Goal: Task Accomplishment & Management: Contribute content

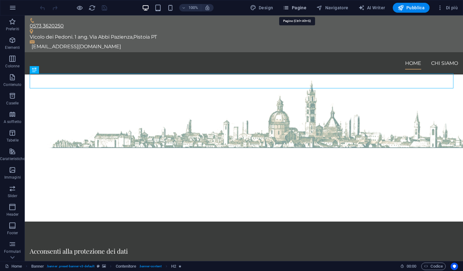
click at [306, 6] on span "Pagine" at bounding box center [295, 8] width 24 height 6
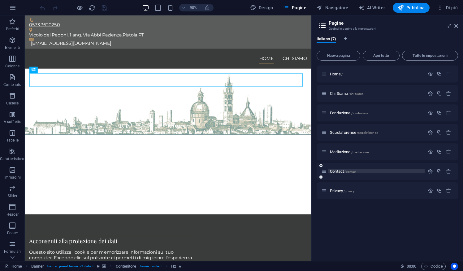
click at [394, 172] on p "Contact /contact" at bounding box center [376, 172] width 93 height 4
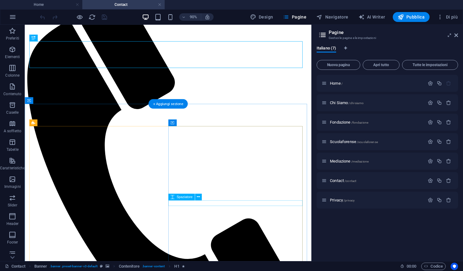
scroll to position [46, 0]
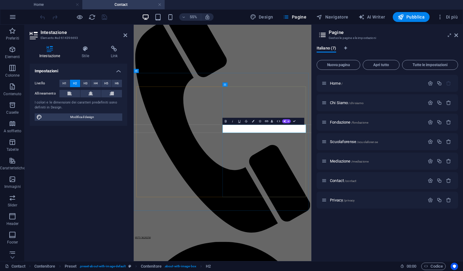
click at [456, 34] on icon at bounding box center [456, 35] width 4 height 5
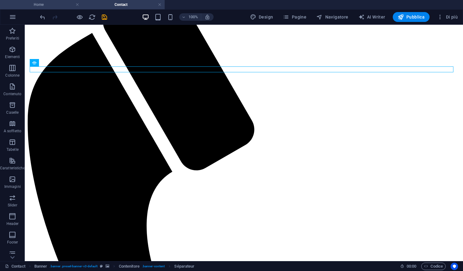
click at [56, 5] on h4 "Home" at bounding box center [41, 4] width 82 height 7
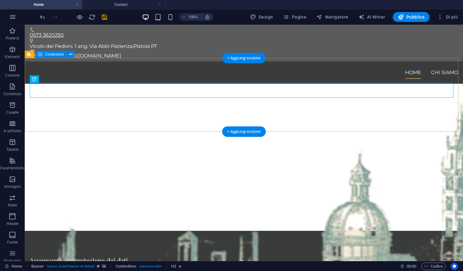
click at [119, 158] on div "Fondazione Forense e scuola Forese di [GEOGRAPHIC_DATA]" at bounding box center [244, 195] width 438 height 74
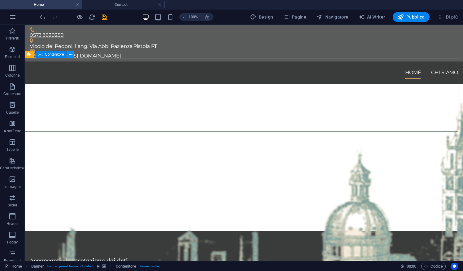
click at [69, 54] on icon at bounding box center [70, 54] width 3 height 7
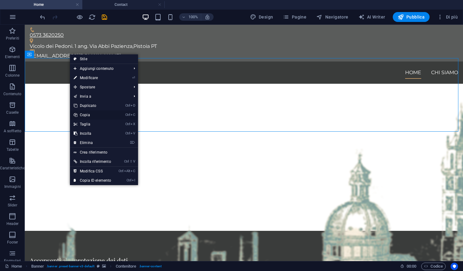
click at [93, 114] on link "Ctrl C Copia" at bounding box center [92, 115] width 45 height 9
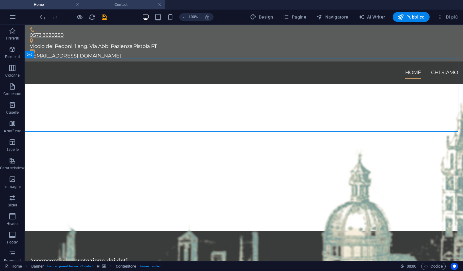
click at [129, 7] on h4 "Contact" at bounding box center [123, 4] width 82 height 7
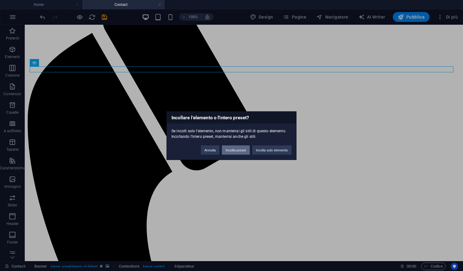
click at [234, 151] on button "Incolla preset" at bounding box center [236, 149] width 28 height 9
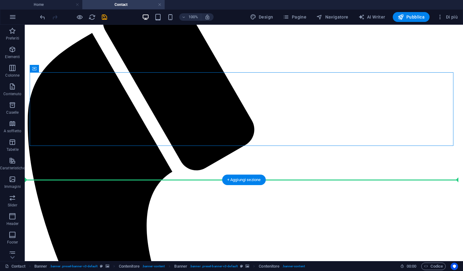
drag, startPoint x: 224, startPoint y: 131, endPoint x: 248, endPoint y: 200, distance: 73.6
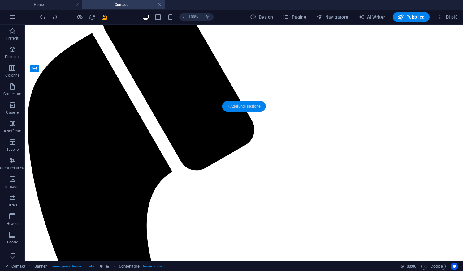
click at [236, 109] on div "+ Aggiungi sezione" at bounding box center [244, 106] width 44 height 11
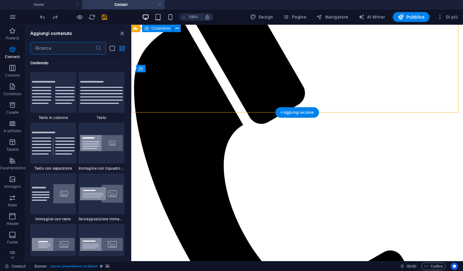
scroll to position [1083, 0]
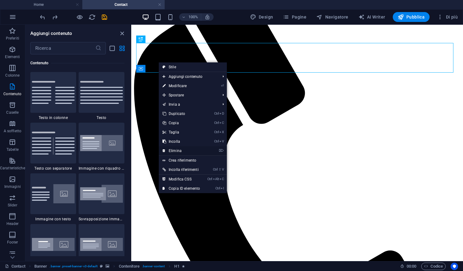
click at [182, 152] on link "⌦ Elimina" at bounding box center [181, 150] width 45 height 9
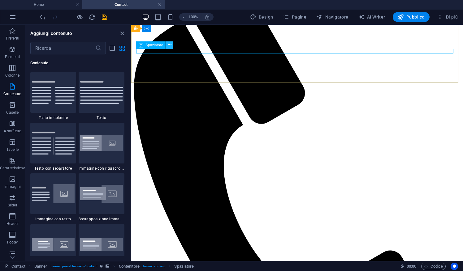
click at [171, 45] on button at bounding box center [169, 44] width 7 height 7
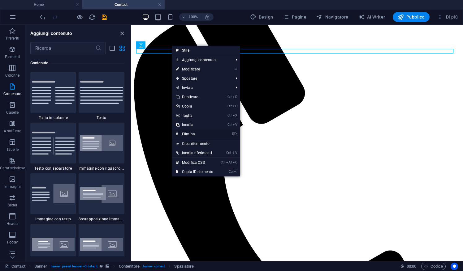
click at [191, 136] on link "⌦ Elimina" at bounding box center [194, 134] width 45 height 9
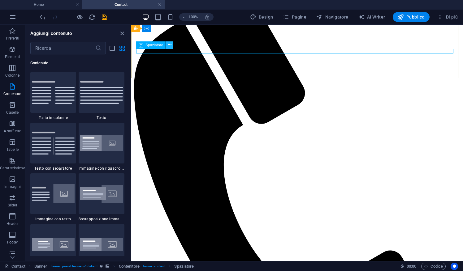
click at [171, 44] on icon at bounding box center [169, 45] width 3 height 7
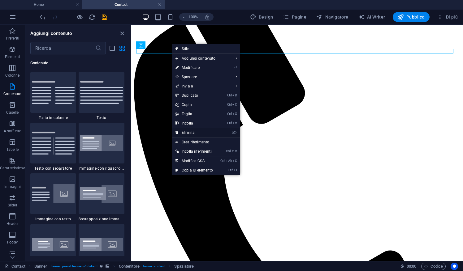
click at [193, 131] on link "⌦ Elimina" at bounding box center [194, 132] width 45 height 9
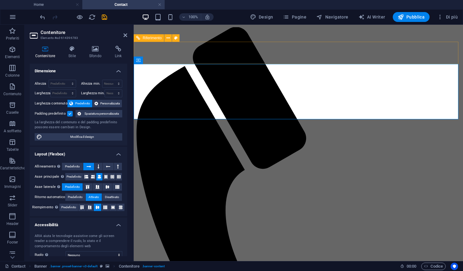
scroll to position [0, 0]
click at [180, 60] on icon at bounding box center [179, 60] width 3 height 7
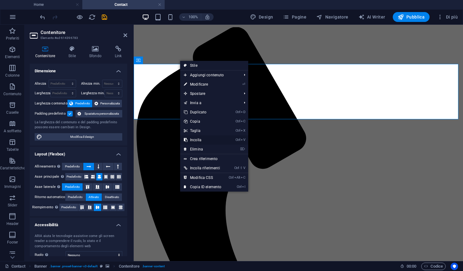
click at [202, 137] on link "Ctrl V Incolla" at bounding box center [202, 140] width 45 height 9
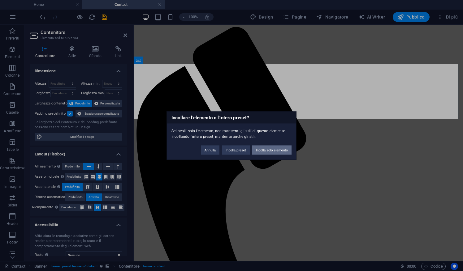
click at [274, 151] on button "Incolla solo elemento" at bounding box center [271, 149] width 39 height 9
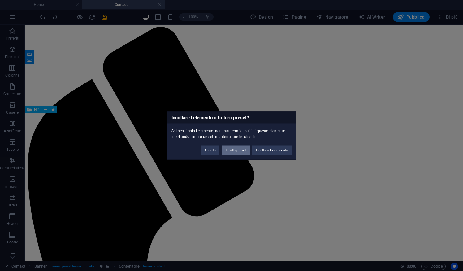
click at [240, 150] on button "Incolla preset" at bounding box center [236, 149] width 28 height 9
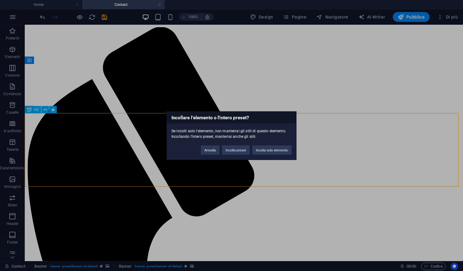
click at [177, 82] on div "Incollare l'elemento o l'intero preset? Se incolli solo l'elemento, non manterr…" at bounding box center [231, 135] width 463 height 271
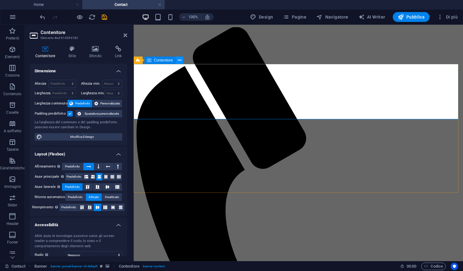
click at [178, 63] on icon at bounding box center [179, 60] width 3 height 7
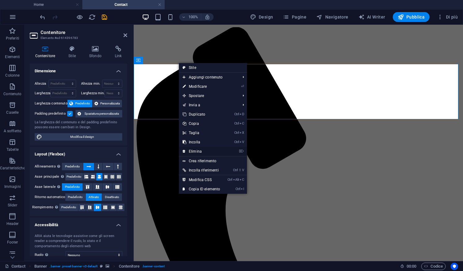
click at [198, 150] on link "⌦ Elimina" at bounding box center [201, 151] width 45 height 9
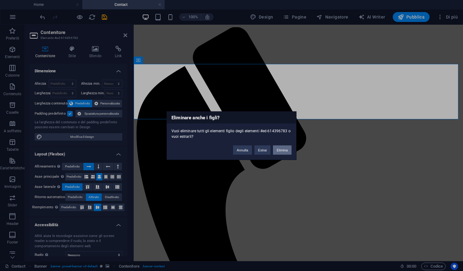
click at [283, 152] on button "Elimina" at bounding box center [282, 149] width 19 height 9
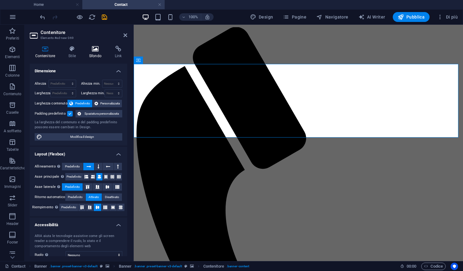
click at [99, 54] on h4 "Sfondo" at bounding box center [97, 52] width 26 height 13
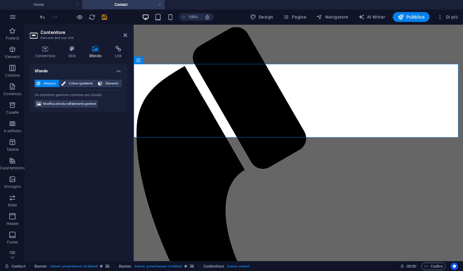
click at [55, 84] on span "Nessuno" at bounding box center [49, 83] width 15 height 7
click at [74, 105] on span "Modifica sfondo nell'elemento genitore" at bounding box center [69, 103] width 53 height 7
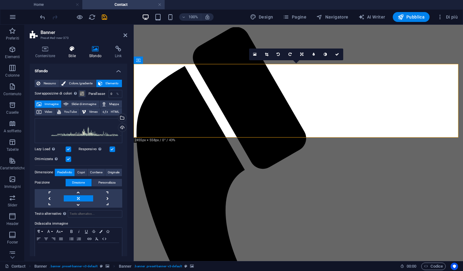
click at [75, 54] on h4 "Stile" at bounding box center [73, 52] width 21 height 13
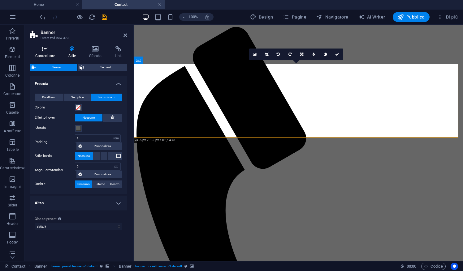
click at [58, 50] on icon at bounding box center [45, 49] width 31 height 6
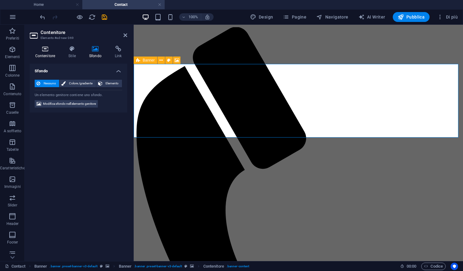
click at [59, 57] on h4 "Contenitore" at bounding box center [46, 52] width 33 height 13
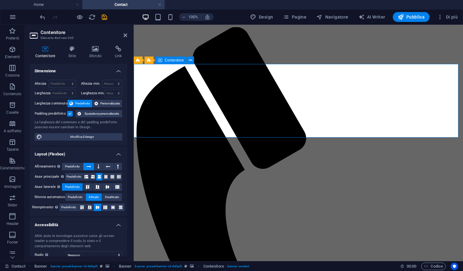
click at [191, 60] on icon at bounding box center [190, 60] width 3 height 7
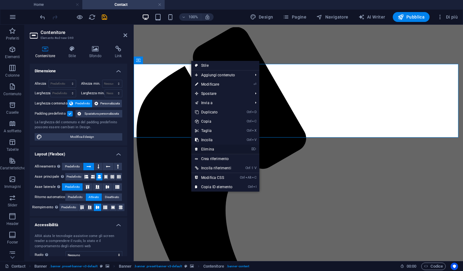
click at [207, 152] on link "⌦ Elimina" at bounding box center [213, 149] width 45 height 9
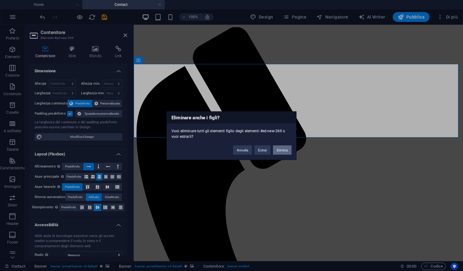
click at [282, 153] on button "Elimina" at bounding box center [282, 149] width 19 height 9
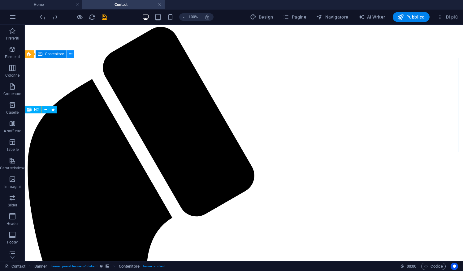
click at [70, 56] on icon at bounding box center [70, 54] width 3 height 7
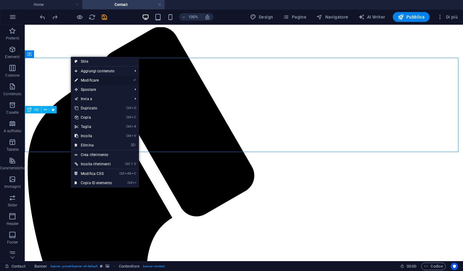
click at [93, 80] on link "⏎ Modificare" at bounding box center [93, 80] width 45 height 9
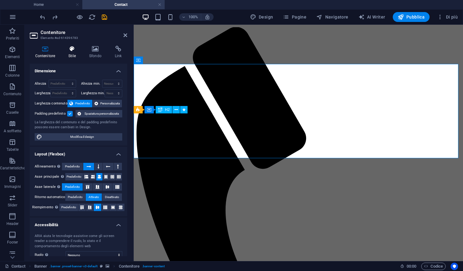
click at [72, 56] on h4 "Stile" at bounding box center [73, 52] width 21 height 13
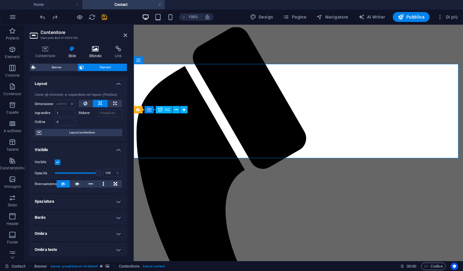
click at [90, 57] on h4 "Sfondo" at bounding box center [97, 52] width 26 height 13
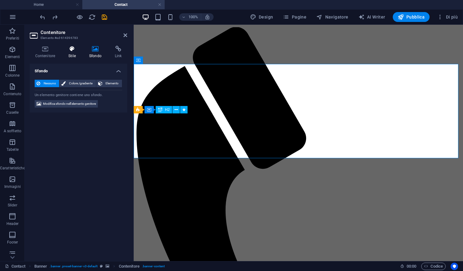
click at [72, 55] on h4 "Stile" at bounding box center [73, 52] width 21 height 13
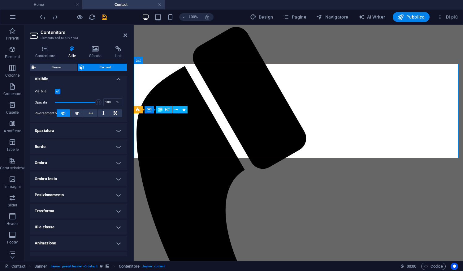
scroll to position [81, 0]
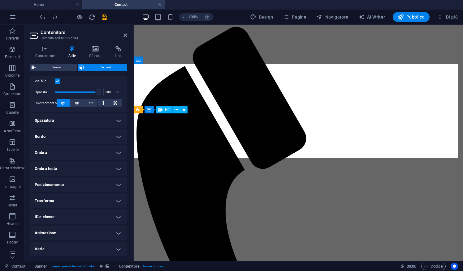
click at [112, 232] on h4 "Animazione" at bounding box center [79, 233] width 98 height 15
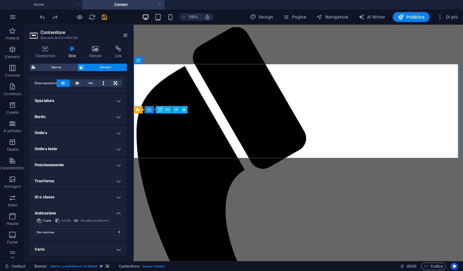
click at [98, 177] on h4 "Trasforma" at bounding box center [79, 181] width 98 height 15
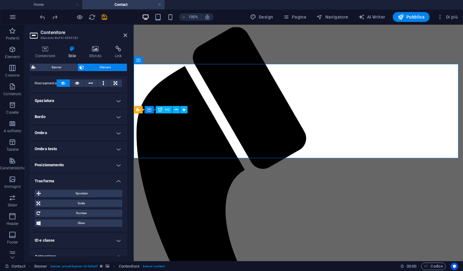
click at [102, 168] on h4 "Posizionamento" at bounding box center [79, 165] width 98 height 15
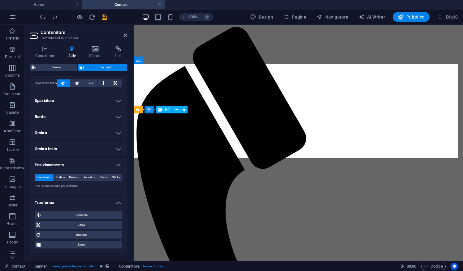
click at [100, 150] on h4 "Ombra testo" at bounding box center [79, 149] width 98 height 15
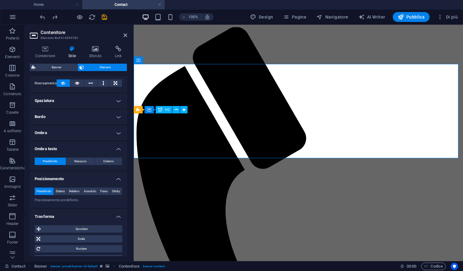
click at [95, 132] on h4 "Ombra" at bounding box center [79, 133] width 98 height 15
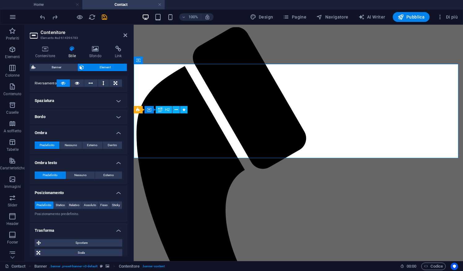
click at [97, 121] on h4 "Bordo" at bounding box center [79, 117] width 98 height 15
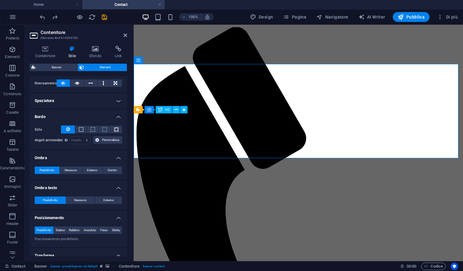
click at [102, 105] on h4 "Spaziatura" at bounding box center [79, 100] width 98 height 15
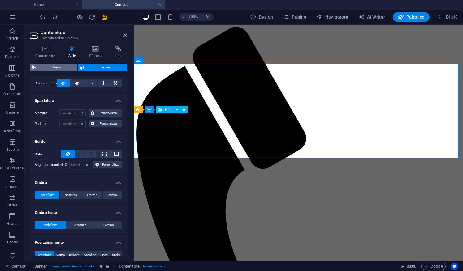
click at [63, 66] on span "Banner" at bounding box center [56, 67] width 38 height 7
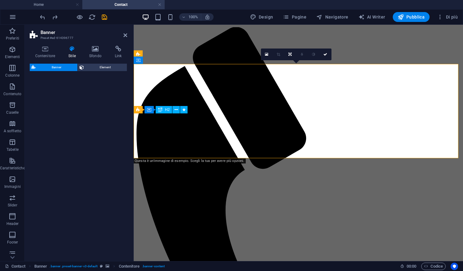
select select "rem"
select select "px"
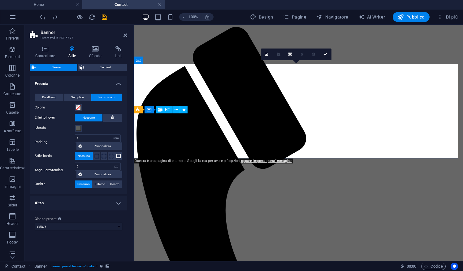
click at [76, 201] on h4 "Altro" at bounding box center [79, 203] width 98 height 15
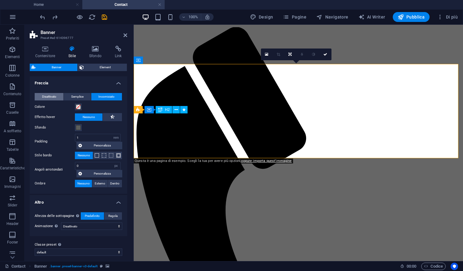
click at [55, 97] on span "Disattivato" at bounding box center [49, 96] width 14 height 7
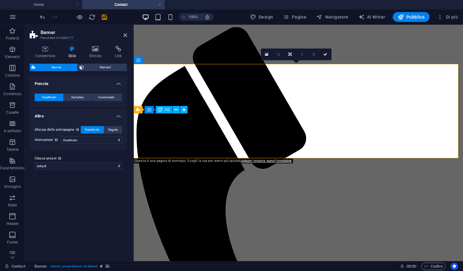
scroll to position [0, 0]
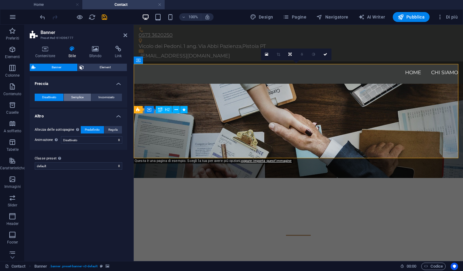
click at [69, 95] on button "Semplice" at bounding box center [77, 97] width 27 height 7
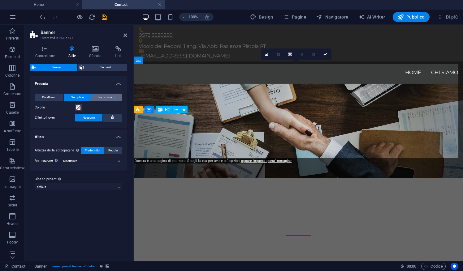
click at [102, 96] on span "Incorniciato" at bounding box center [106, 97] width 16 height 7
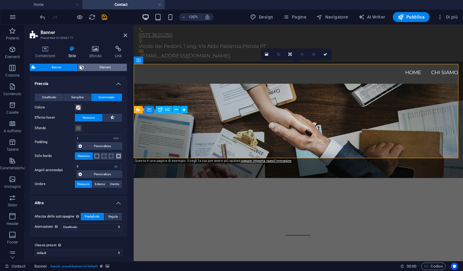
click at [113, 67] on span "Element" at bounding box center [106, 67] width 40 height 7
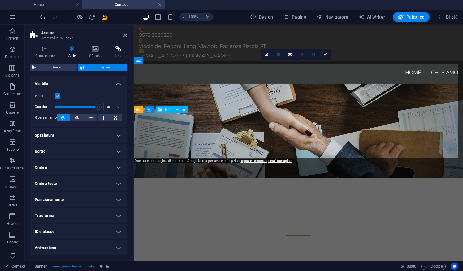
click at [117, 57] on h4 "Link" at bounding box center [118, 52] width 18 height 13
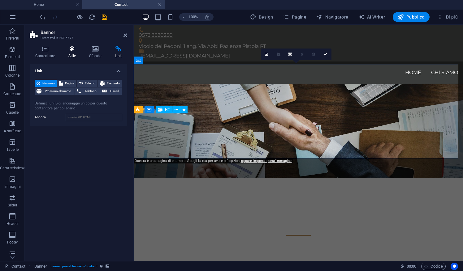
click at [71, 54] on h4 "Stile" at bounding box center [73, 52] width 21 height 13
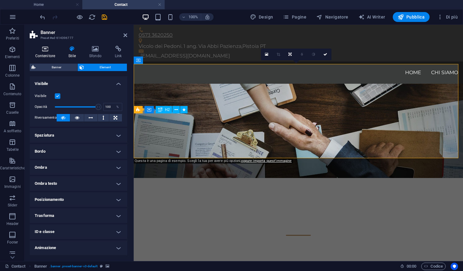
click at [43, 52] on h4 "Contenitore" at bounding box center [46, 52] width 33 height 13
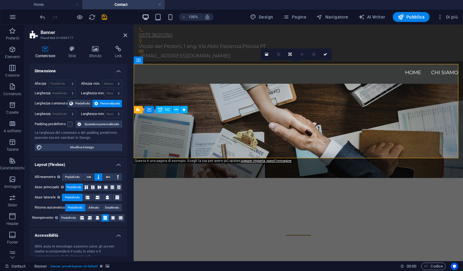
click at [110, 102] on span "Personalizzata" at bounding box center [110, 103] width 20 height 7
click at [92, 147] on span "Modifica il design" at bounding box center [82, 147] width 76 height 7
select select "px"
select select "400"
select select "px"
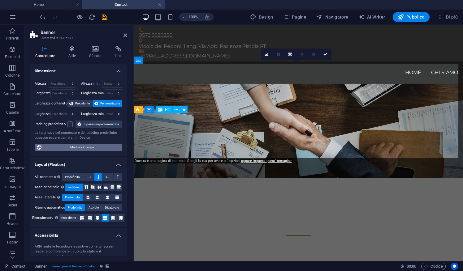
select select "rem"
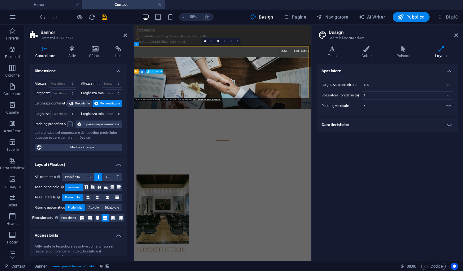
click at [344, 59] on div "Testo Colori Pulsanti Layout Testo Standard Bold Links Colore del font Font Mon…" at bounding box center [387, 151] width 141 height 211
click at [335, 57] on h4 "Testo" at bounding box center [334, 52] width 34 height 13
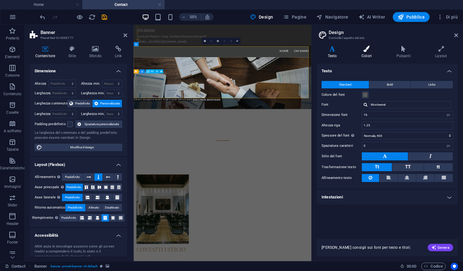
click at [362, 52] on h4 "Colori" at bounding box center [367, 52] width 35 height 13
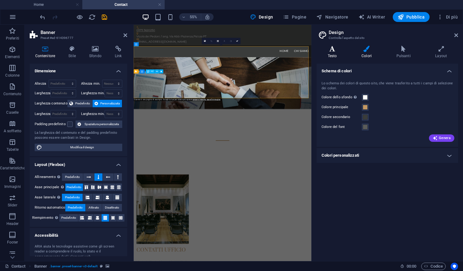
click at [339, 51] on icon at bounding box center [332, 49] width 31 height 6
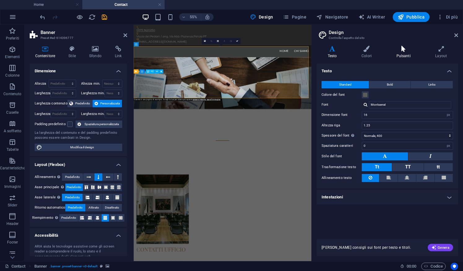
click at [410, 54] on h4 "Pulsanti" at bounding box center [404, 52] width 39 height 13
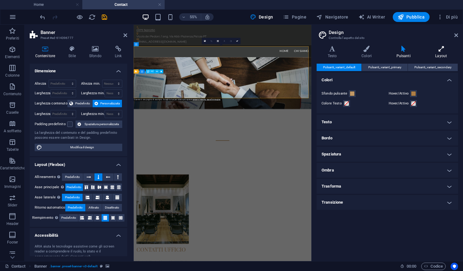
click at [446, 50] on icon at bounding box center [441, 49] width 34 height 6
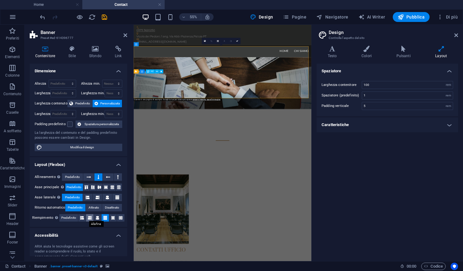
scroll to position [57, 0]
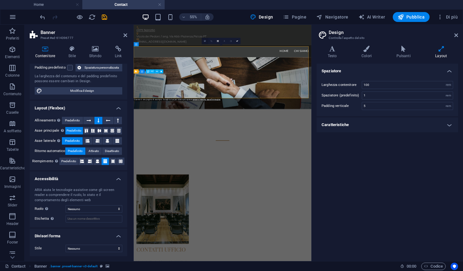
click at [206, 41] on icon at bounding box center [205, 41] width 2 height 2
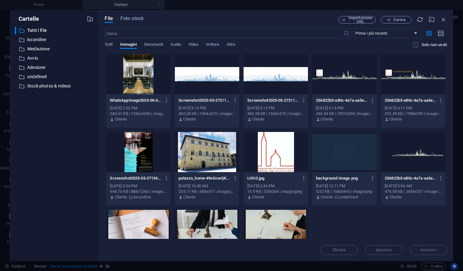
click at [282, 78] on div at bounding box center [276, 74] width 64 height 40
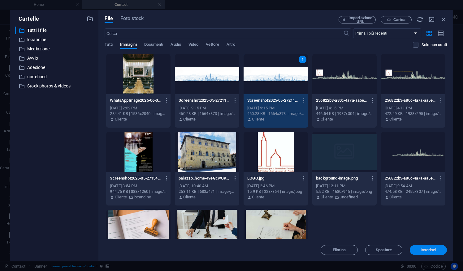
click at [436, 251] on span "Inserisci" at bounding box center [429, 251] width 16 height 4
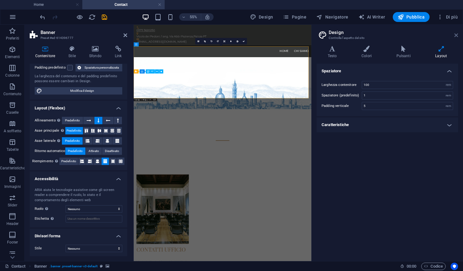
click at [457, 34] on icon at bounding box center [456, 35] width 4 height 5
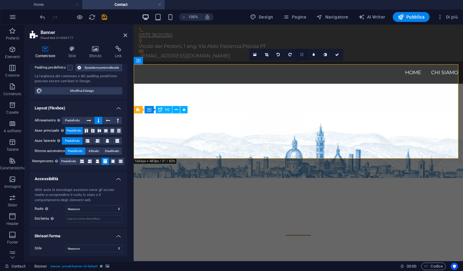
click at [302, 58] on link at bounding box center [302, 55] width 12 height 12
click at [303, 43] on icon at bounding box center [302, 43] width 4 height 4
click at [302, 55] on icon at bounding box center [302, 55] width 4 height 4
click at [302, 56] on icon at bounding box center [301, 55] width 3 height 4
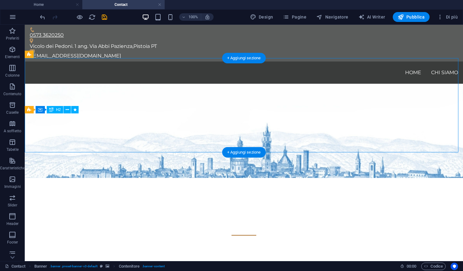
drag, startPoint x: 206, startPoint y: 139, endPoint x: 311, endPoint y: 127, distance: 106.5
click at [311, 178] on div "Contatti" at bounding box center [244, 225] width 438 height 94
drag, startPoint x: 278, startPoint y: 138, endPoint x: 298, endPoint y: 127, distance: 23.1
click at [298, 178] on div "Contatti" at bounding box center [244, 225] width 438 height 94
click at [246, 203] on div "Contatti" at bounding box center [244, 218] width 428 height 30
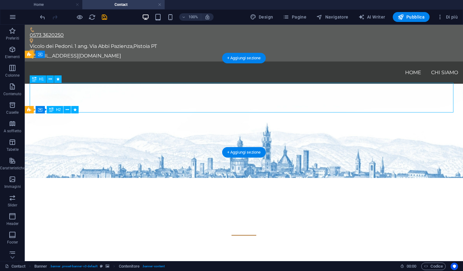
click at [246, 203] on div "Contatti" at bounding box center [244, 218] width 428 height 30
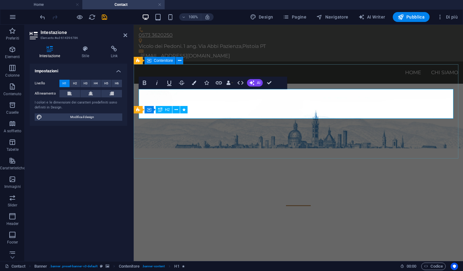
click at [272, 149] on div "Contatti" at bounding box center [298, 196] width 329 height 94
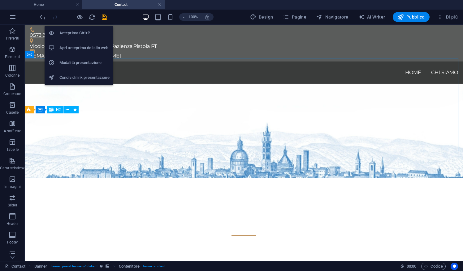
click at [89, 47] on h6 "Apri anteprima del sito web" at bounding box center [84, 47] width 50 height 7
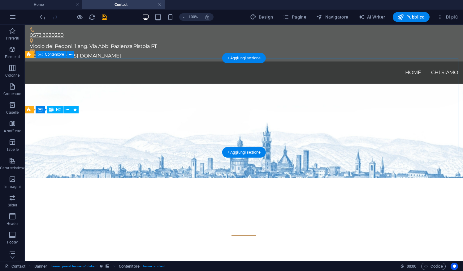
click at [193, 178] on div "Contatti" at bounding box center [244, 225] width 438 height 94
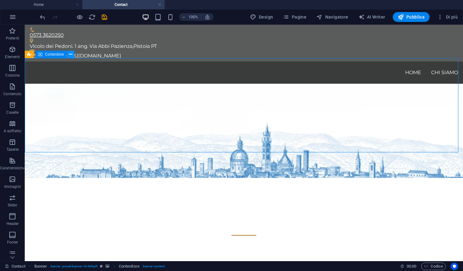
click at [73, 55] on button at bounding box center [70, 54] width 7 height 7
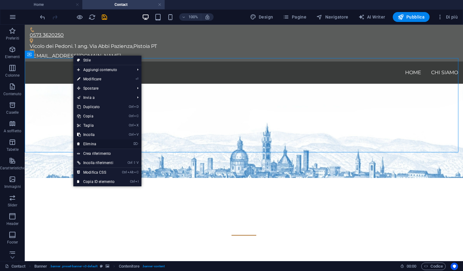
click at [97, 144] on link "⌦ Elimina" at bounding box center [95, 144] width 45 height 9
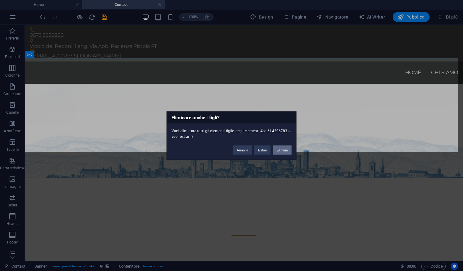
click at [287, 150] on button "Elimina" at bounding box center [282, 149] width 19 height 9
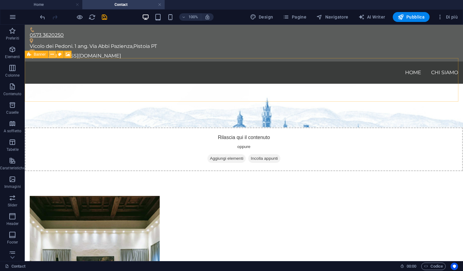
click at [51, 54] on icon at bounding box center [51, 54] width 3 height 7
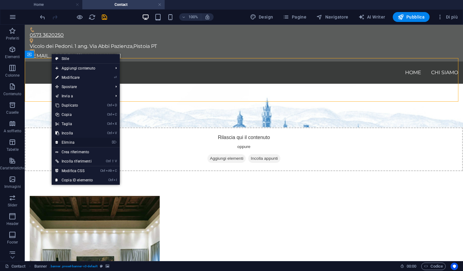
click at [86, 142] on link "⌦ Elimina" at bounding box center [74, 142] width 45 height 9
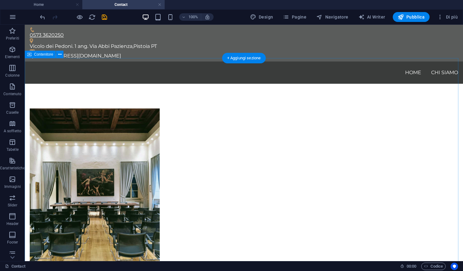
click at [259, 84] on div "Contatti Ufficio Vicolo dei Pedoni. 1 ang. Via Abbi Pazienza Pistoia PT 59100 0…" at bounding box center [244, 232] width 438 height 297
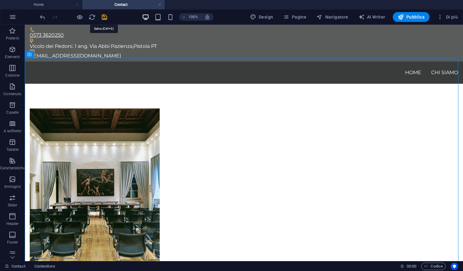
click at [105, 18] on icon "save" at bounding box center [104, 17] width 7 height 7
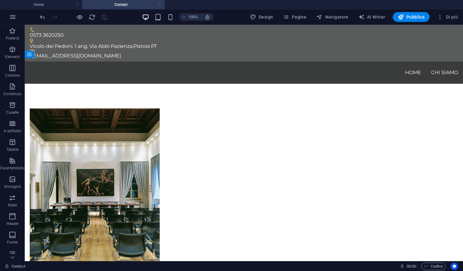
click at [159, 6] on link at bounding box center [160, 5] width 4 height 6
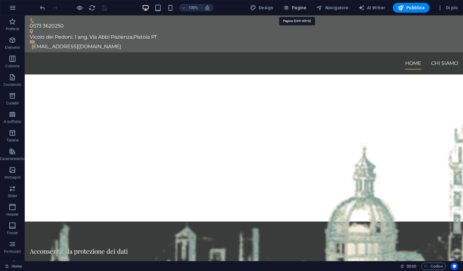
click at [304, 10] on span "Pagine" at bounding box center [295, 8] width 24 height 6
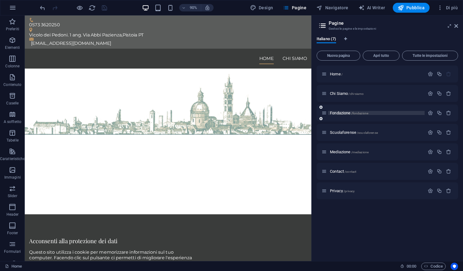
click at [344, 115] on span "Fondazione /fondazione" at bounding box center [349, 113] width 38 height 5
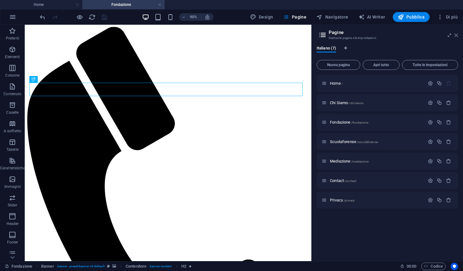
click at [456, 36] on icon at bounding box center [456, 35] width 4 height 5
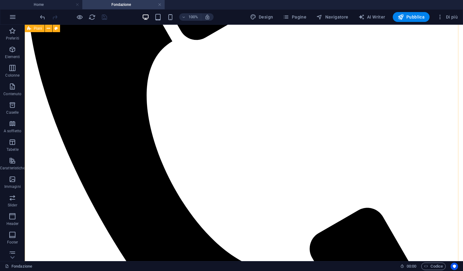
scroll to position [132, 0]
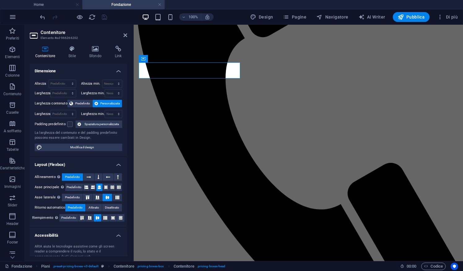
scroll to position [138, 0]
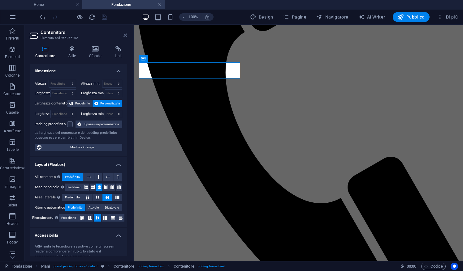
click at [125, 37] on icon at bounding box center [126, 35] width 4 height 5
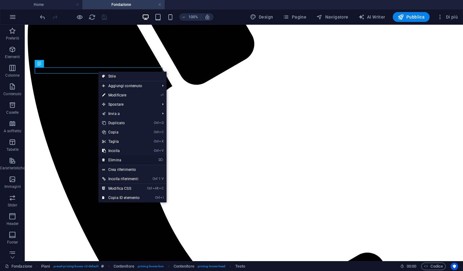
click at [119, 161] on link "⌦ Elimina" at bounding box center [120, 160] width 45 height 9
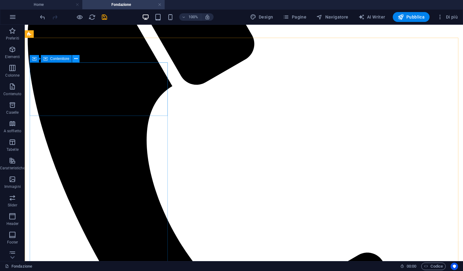
click at [77, 61] on icon at bounding box center [75, 59] width 3 height 7
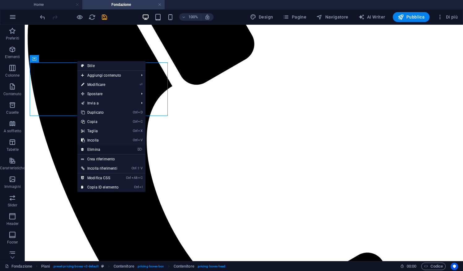
click at [99, 149] on link "⌦ Elimina" at bounding box center [99, 149] width 45 height 9
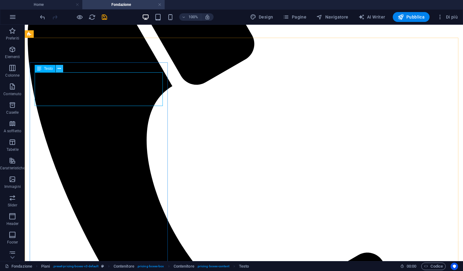
click at [59, 72] on icon at bounding box center [59, 69] width 3 height 7
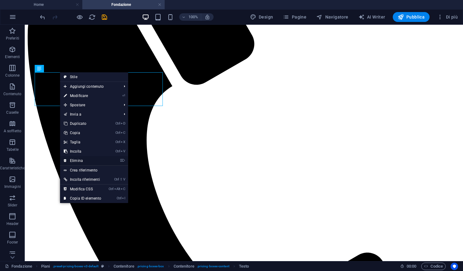
click at [89, 160] on link "⌦ Elimina" at bounding box center [82, 160] width 45 height 9
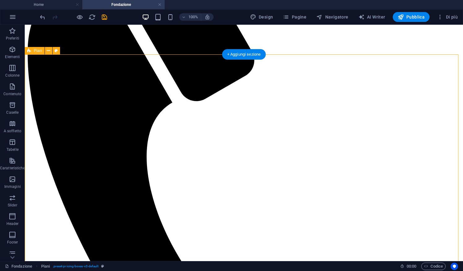
scroll to position [115, 0]
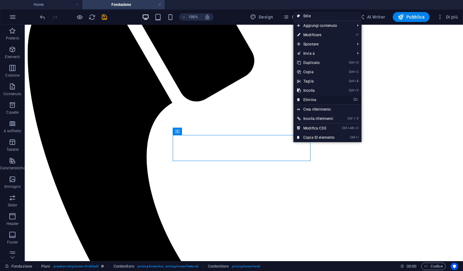
click at [314, 99] on link "⌦ Elimina" at bounding box center [315, 99] width 45 height 9
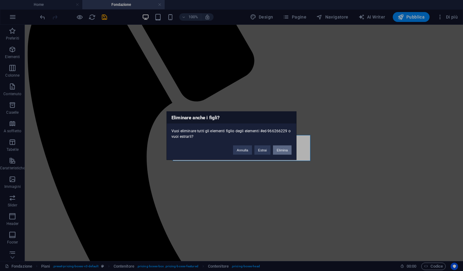
click at [280, 152] on button "Elimina" at bounding box center [282, 149] width 19 height 9
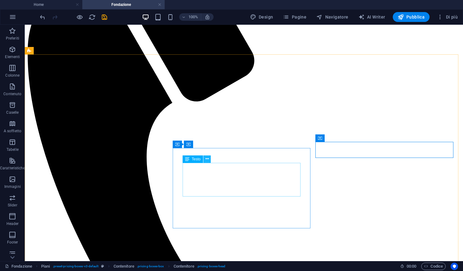
click at [206, 157] on icon at bounding box center [207, 159] width 3 height 7
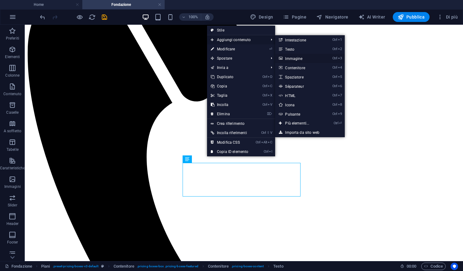
click at [303, 61] on link "Ctrl 3 Immagine" at bounding box center [298, 58] width 46 height 9
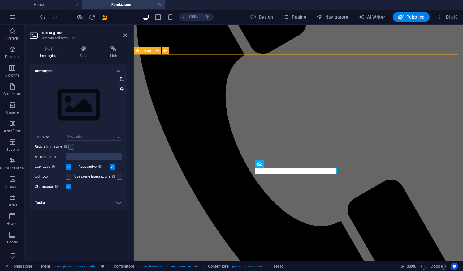
scroll to position [121, 0]
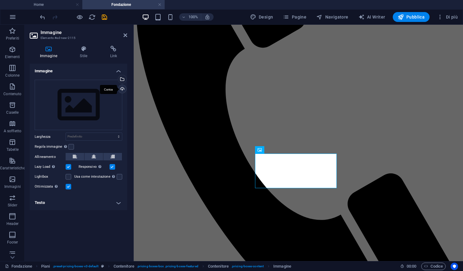
click at [123, 90] on div "Carica" at bounding box center [121, 89] width 9 height 9
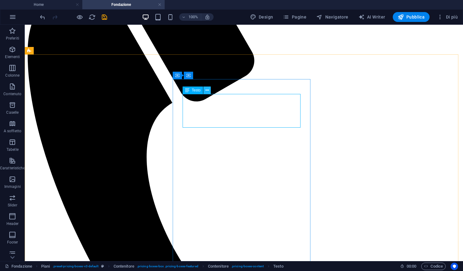
click at [207, 92] on icon at bounding box center [207, 90] width 3 height 7
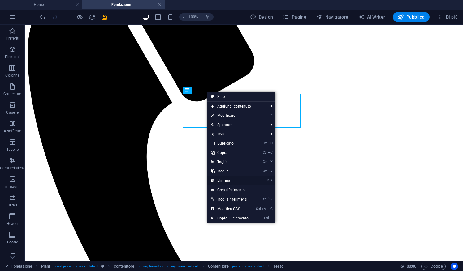
click at [228, 181] on link "⌦ Elimina" at bounding box center [229, 180] width 45 height 9
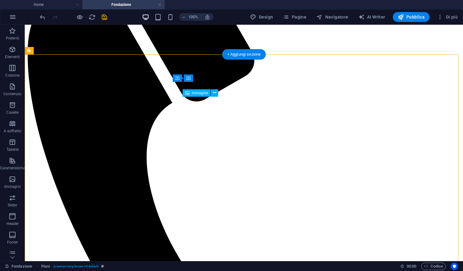
drag, startPoint x: 224, startPoint y: 120, endPoint x: 225, endPoint y: 112, distance: 7.4
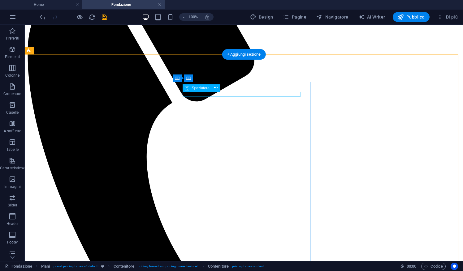
click at [215, 89] on icon at bounding box center [215, 88] width 3 height 7
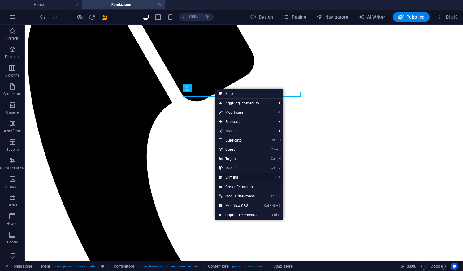
click at [233, 176] on link "⌦ Elimina" at bounding box center [237, 177] width 45 height 9
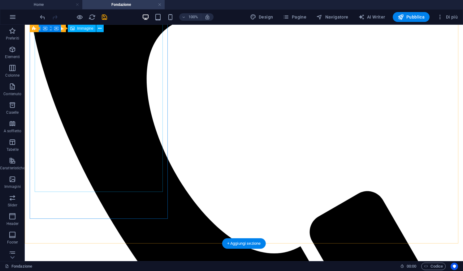
scroll to position [194, 0]
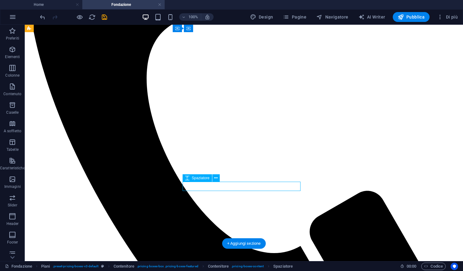
drag, startPoint x: 188, startPoint y: 184, endPoint x: 188, endPoint y: 190, distance: 5.9
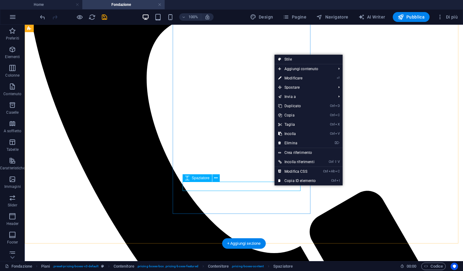
select select "px"
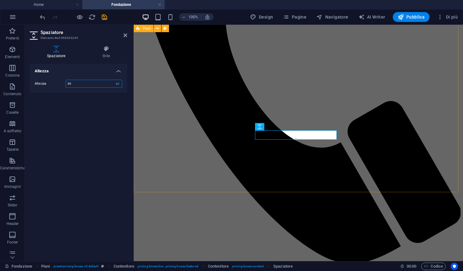
scroll to position [200, 0]
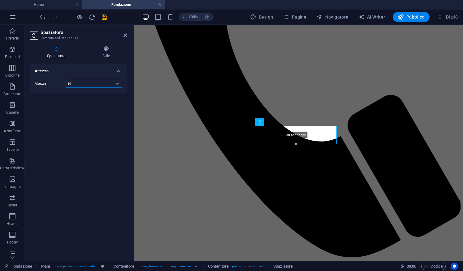
drag, startPoint x: 295, startPoint y: 140, endPoint x: 161, endPoint y: 123, distance: 135.7
click at [294, 148] on div "H2 Banner Banner Contenitore Spaziatore H2 Spaziatore Piani Riferimento Spaziat…" at bounding box center [298, 43] width 329 height 437
type input "58"
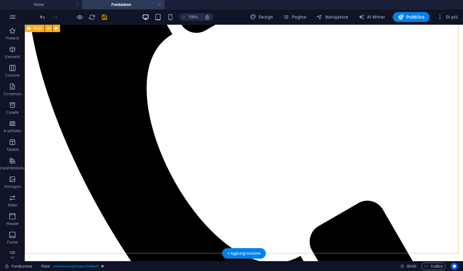
scroll to position [106, 0]
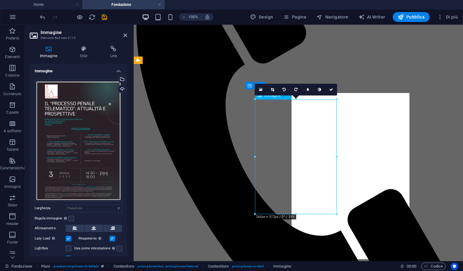
scroll to position [112, 0]
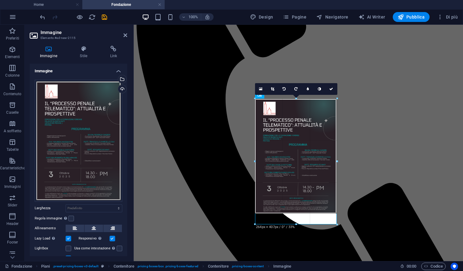
drag, startPoint x: 296, startPoint y: 215, endPoint x: 162, endPoint y: 201, distance: 135.4
click at [295, 226] on div at bounding box center [296, 225] width 82 height 2
drag, startPoint x: 336, startPoint y: 157, endPoint x: 341, endPoint y: 161, distance: 6.2
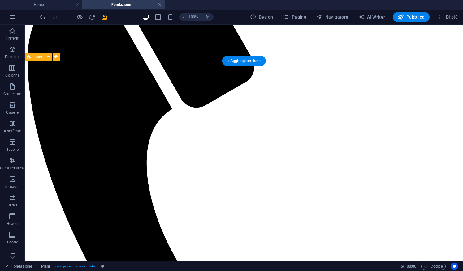
scroll to position [109, 0]
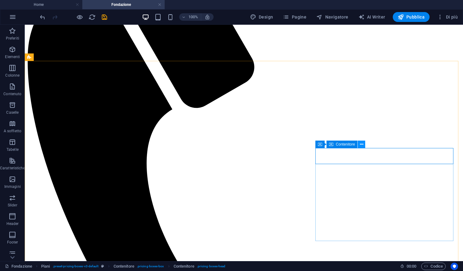
click at [362, 145] on icon at bounding box center [361, 144] width 3 height 7
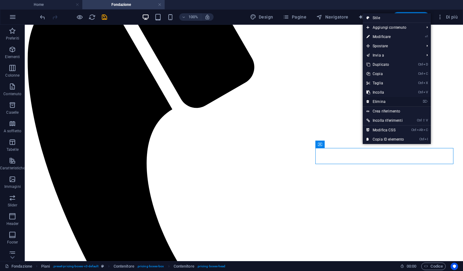
click at [390, 101] on link "⌦ Elimina" at bounding box center [385, 101] width 45 height 9
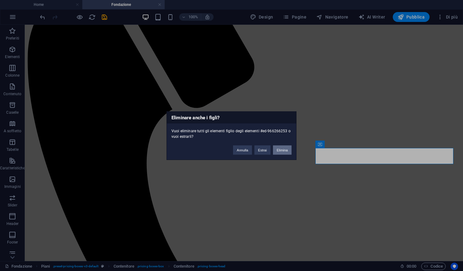
click at [282, 151] on button "Elimina" at bounding box center [282, 149] width 19 height 9
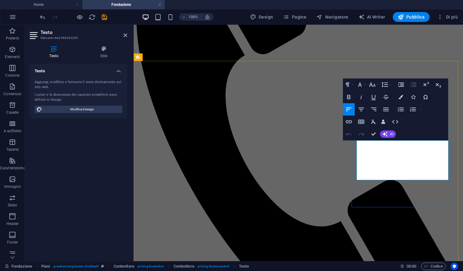
drag, startPoint x: 415, startPoint y: 151, endPoint x: 386, endPoint y: 154, distance: 29.5
drag, startPoint x: 420, startPoint y: 167, endPoint x: 387, endPoint y: 166, distance: 32.5
drag, startPoint x: 421, startPoint y: 177, endPoint x: 383, endPoint y: 180, distance: 38.2
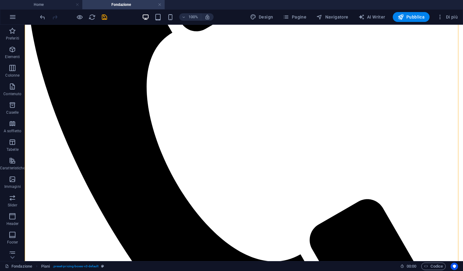
scroll to position [193, 0]
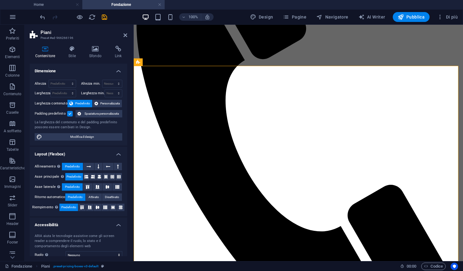
scroll to position [141, 0]
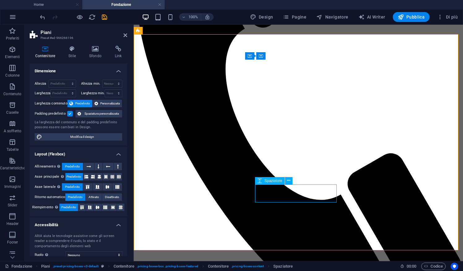
select select "px"
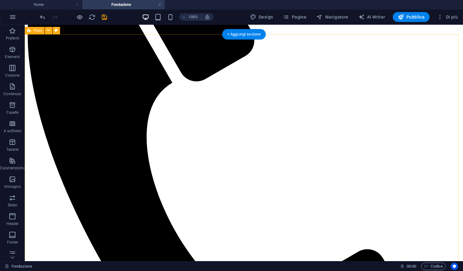
scroll to position [205, 0]
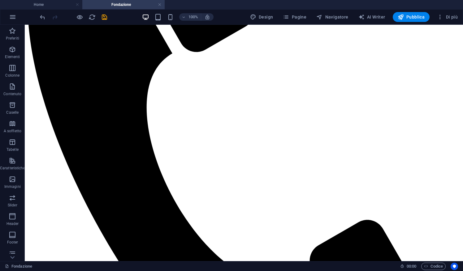
scroll to position [164, 0]
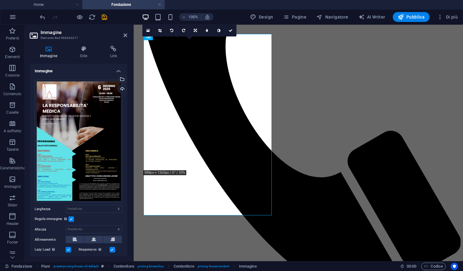
scroll to position [170, 0]
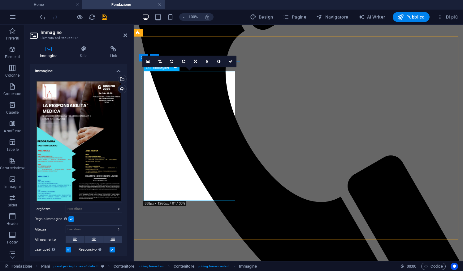
click at [149, 63] on icon at bounding box center [147, 61] width 3 height 4
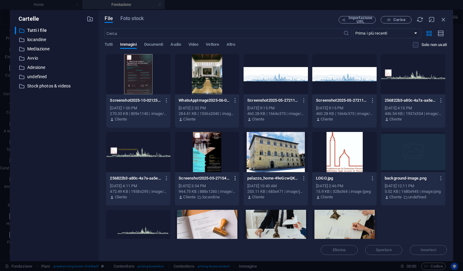
click at [234, 178] on icon "button" at bounding box center [235, 179] width 6 height 6
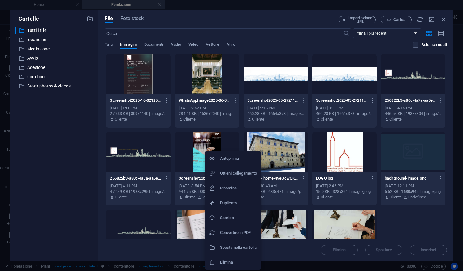
click at [238, 219] on h6 "Scarica" at bounding box center [238, 218] width 37 height 7
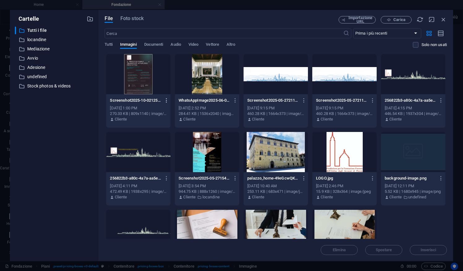
click at [167, 102] on icon "button" at bounding box center [167, 101] width 6 height 6
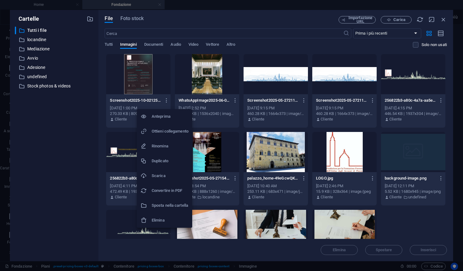
click at [448, 19] on div at bounding box center [231, 135] width 463 height 271
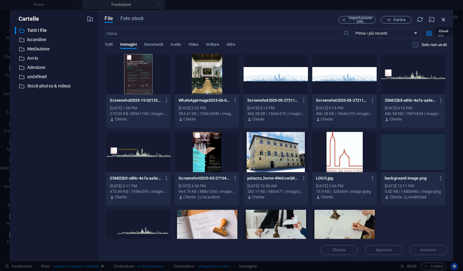
click at [443, 20] on icon "button" at bounding box center [443, 19] width 7 height 7
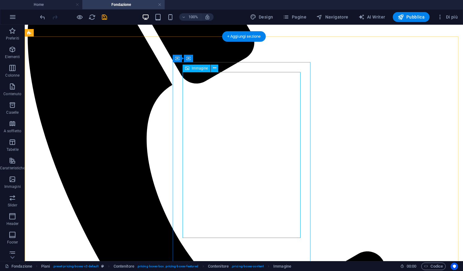
click at [217, 71] on button at bounding box center [214, 68] width 7 height 7
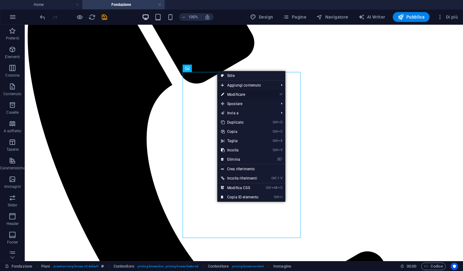
click at [246, 93] on link "⏎ Modificare" at bounding box center [239, 94] width 45 height 9
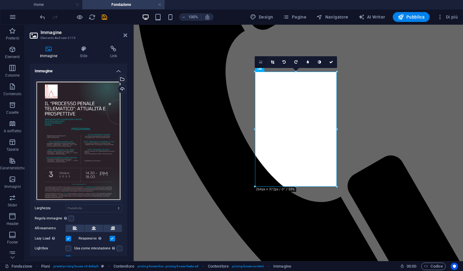
click at [263, 64] on link at bounding box center [261, 62] width 12 height 12
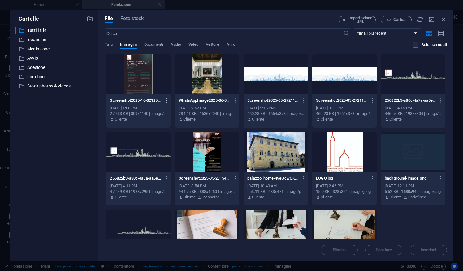
click at [168, 100] on icon "button" at bounding box center [167, 101] width 6 height 6
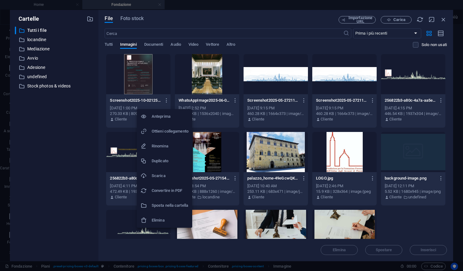
click at [166, 215] on li "Elimina" at bounding box center [164, 220] width 55 height 15
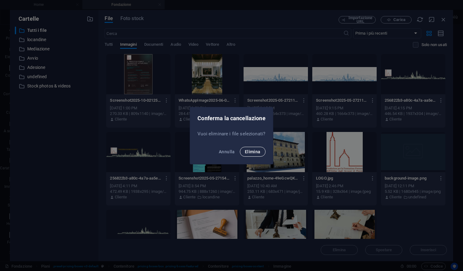
click at [256, 153] on span "Elimina" at bounding box center [253, 152] width 16 height 5
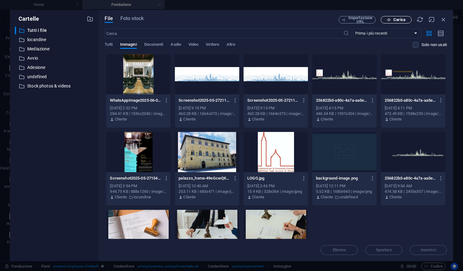
click at [401, 21] on span "Carica" at bounding box center [399, 20] width 12 height 4
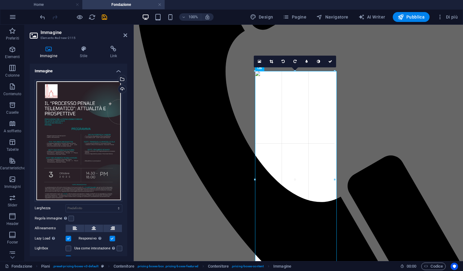
drag, startPoint x: 336, startPoint y: 186, endPoint x: 199, endPoint y: 108, distance: 158.0
type input "257"
select select "px"
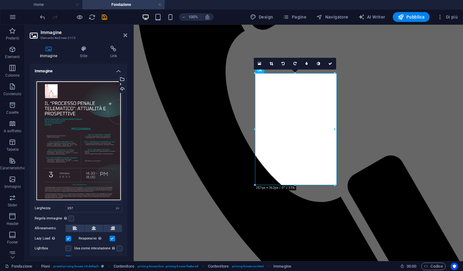
click at [294, 185] on div at bounding box center [295, 185] width 80 height 2
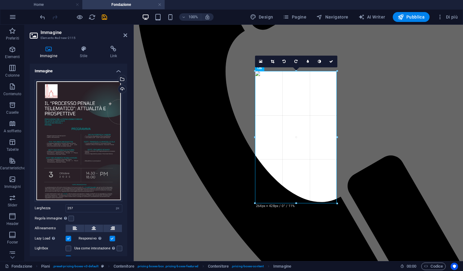
drag, startPoint x: 294, startPoint y: 185, endPoint x: 336, endPoint y: 206, distance: 46.8
type input "264"
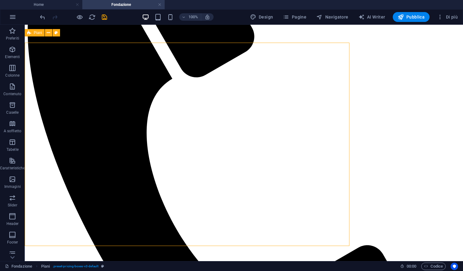
scroll to position [133, 0]
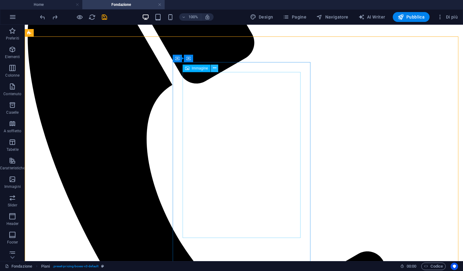
click at [214, 71] on icon at bounding box center [214, 68] width 3 height 7
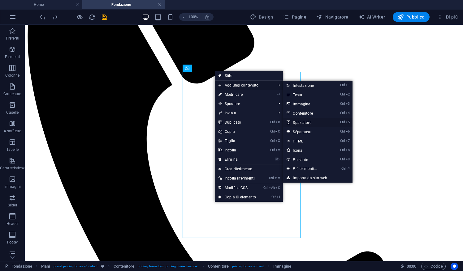
click at [303, 123] on link "Ctrl 5 Spaziatore" at bounding box center [306, 122] width 46 height 9
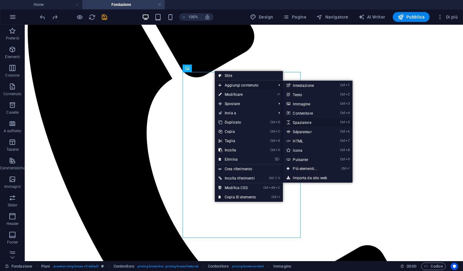
select select "px"
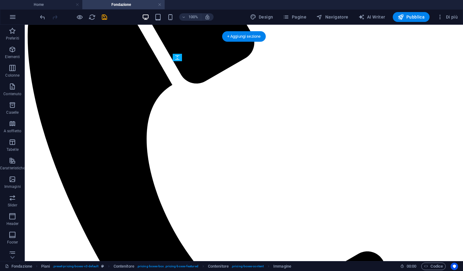
scroll to position [136, 0]
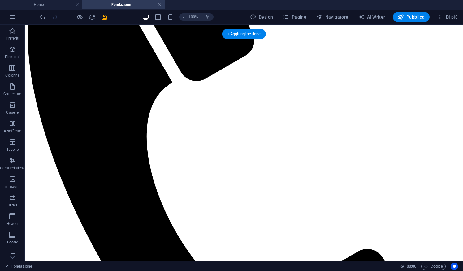
drag, startPoint x: 243, startPoint y: 245, endPoint x: 243, endPoint y: 76, distance: 169.0
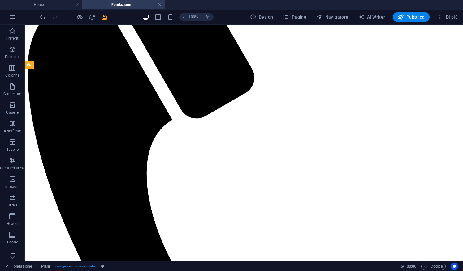
scroll to position [86, 0]
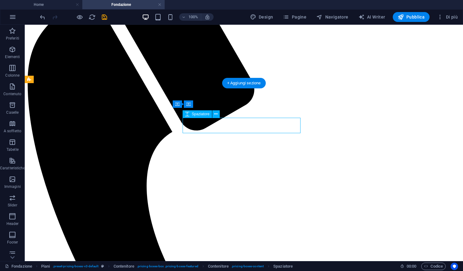
select select "px"
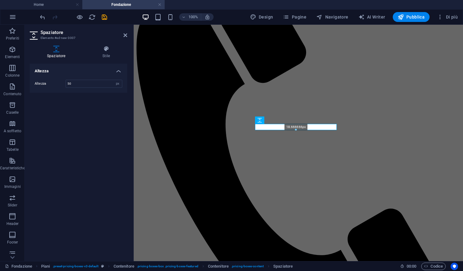
drag, startPoint x: 295, startPoint y: 139, endPoint x: 294, endPoint y: 126, distance: 13.1
click at [294, 126] on div "18.666666px" at bounding box center [296, 127] width 82 height 6
drag, startPoint x: 296, startPoint y: 130, endPoint x: 162, endPoint y: 101, distance: 136.8
click at [296, 126] on div "17.333365999999998px" at bounding box center [296, 127] width 82 height 6
type input "17"
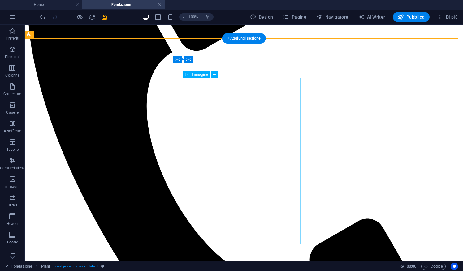
scroll to position [179, 0]
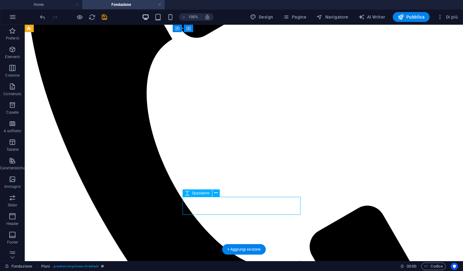
select select "px"
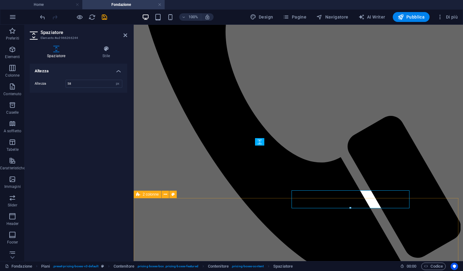
scroll to position [185, 0]
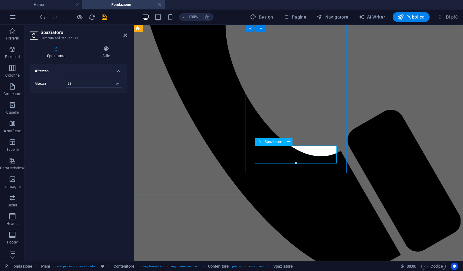
drag, startPoint x: 428, startPoint y: 188, endPoint x: 294, endPoint y: 153, distance: 138.7
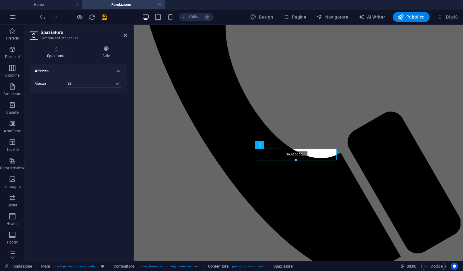
drag, startPoint x: 296, startPoint y: 161, endPoint x: 293, endPoint y: 156, distance: 5.8
click at [293, 156] on div "36.666666px" at bounding box center [296, 155] width 82 height 12
type input "36"
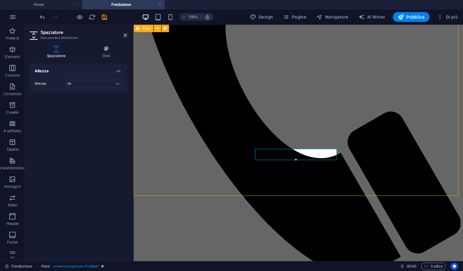
scroll to position [177, 0]
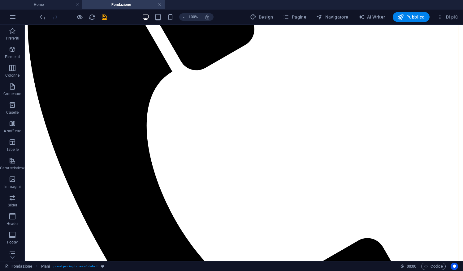
scroll to position [145, 0]
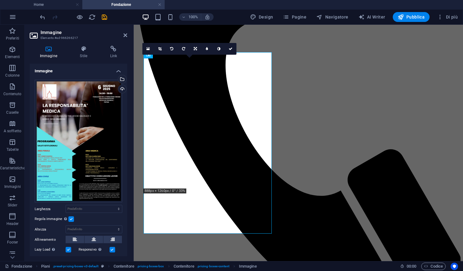
scroll to position [152, 0]
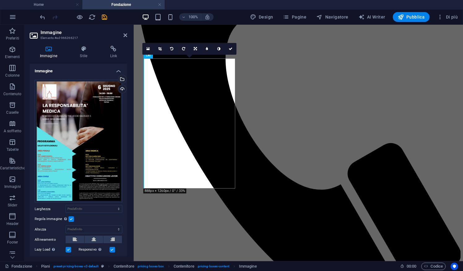
click at [113, 248] on label at bounding box center [113, 250] width 6 height 6
click at [0, 0] on input "Responsivo Carica automaticamente immagini Retina e dimensioni ottimizzate per …" at bounding box center [0, 0] width 0 height 0
click at [113, 248] on label at bounding box center [113, 250] width 6 height 6
click at [0, 0] on input "Responsivo Carica automaticamente immagini Retina e dimensioni ottimizzate per …" at bounding box center [0, 0] width 0 height 0
click at [65, 250] on label "Lazy Load Caricare le immagini dopo il caricamento della pagina migliora la vel…" at bounding box center [50, 249] width 31 height 7
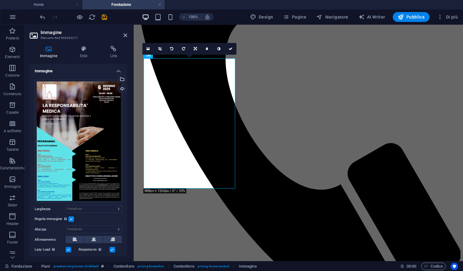
click at [0, 0] on input "Lazy Load Caricare le immagini dopo il caricamento della pagina migliora la vel…" at bounding box center [0, 0] width 0 height 0
click at [65, 250] on label "Lazy Load Caricare le immagini dopo il caricamento della pagina migliora la vel…" at bounding box center [50, 249] width 31 height 7
click at [0, 0] on input "Lazy Load Caricare le immagini dopo il caricamento della pagina migliora la vel…" at bounding box center [0, 0] width 0 height 0
click at [72, 217] on label at bounding box center [71, 220] width 6 height 6
click at [0, 0] on input "Regola immagine Regola automaticamente l'immagine ad altezza e larghezza fisse" at bounding box center [0, 0] width 0 height 0
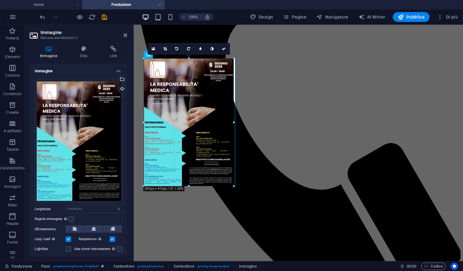
scroll to position [153, 0]
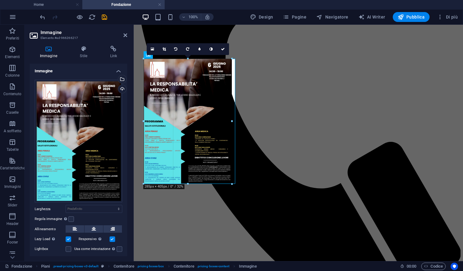
drag, startPoint x: 235, startPoint y: 188, endPoint x: 231, endPoint y: 183, distance: 6.2
type input "285"
select select "px"
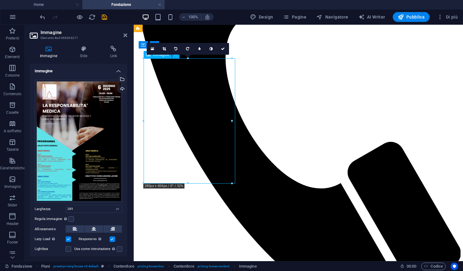
drag, startPoint x: 188, startPoint y: 135, endPoint x: 193, endPoint y: 137, distance: 5.5
click at [232, 183] on div at bounding box center [232, 184] width 4 height 4
click at [96, 230] on button at bounding box center [94, 229] width 19 height 7
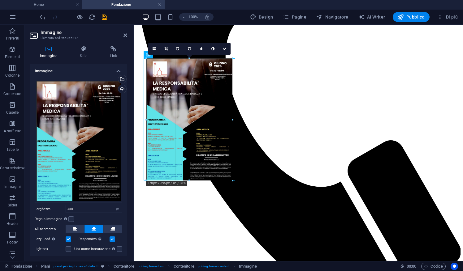
scroll to position [156, 0]
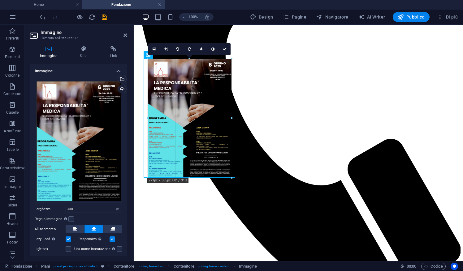
drag, startPoint x: 234, startPoint y: 184, endPoint x: 228, endPoint y: 173, distance: 12.2
type input "271"
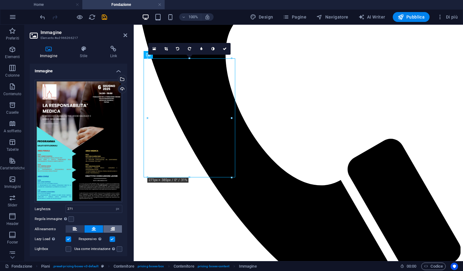
click at [114, 229] on icon at bounding box center [113, 229] width 4 height 7
click at [95, 226] on icon at bounding box center [94, 229] width 4 height 7
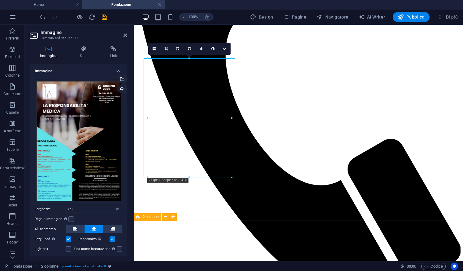
scroll to position [176, 0]
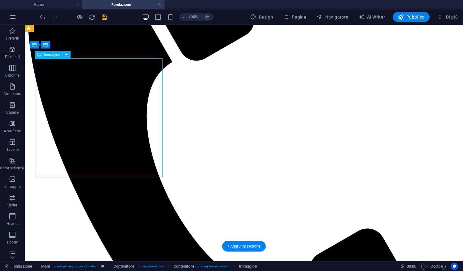
select select "px"
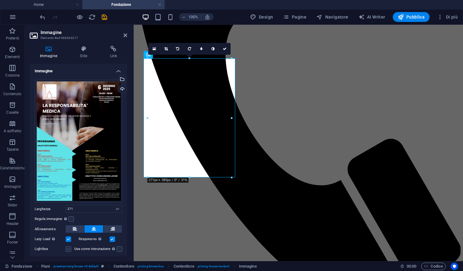
click at [67, 247] on label at bounding box center [69, 250] width 6 height 6
click at [0, 0] on input "Lightbox" at bounding box center [0, 0] width 0 height 0
click at [117, 248] on label at bounding box center [120, 250] width 6 height 6
click at [0, 0] on input "Usa come intestazione L'immagine sarà avvolta in un tag intestazione H1. Utile …" at bounding box center [0, 0] width 0 height 0
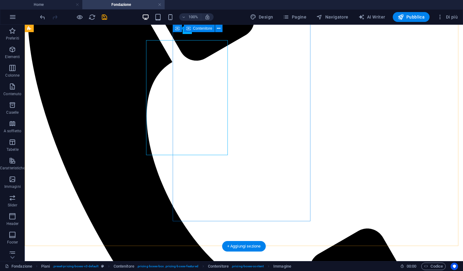
scroll to position [176, 0]
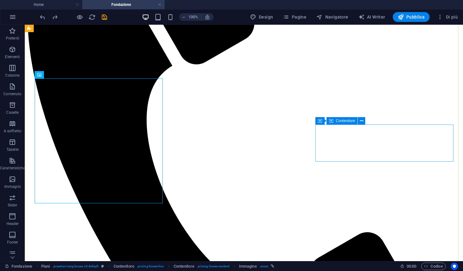
scroll to position [126, 0]
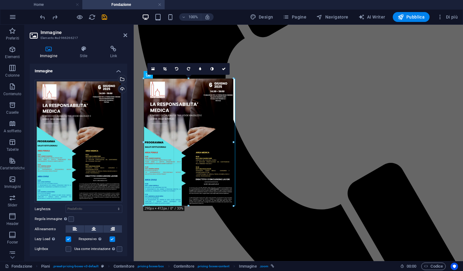
drag, startPoint x: 235, startPoint y: 79, endPoint x: 232, endPoint y: 82, distance: 4.6
type input "290"
select select "px"
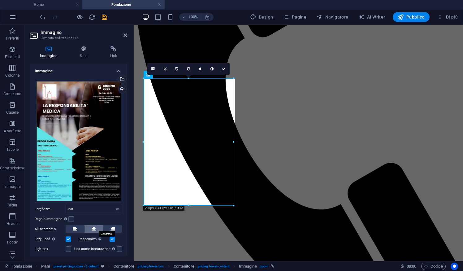
click at [96, 227] on button at bounding box center [94, 229] width 19 height 7
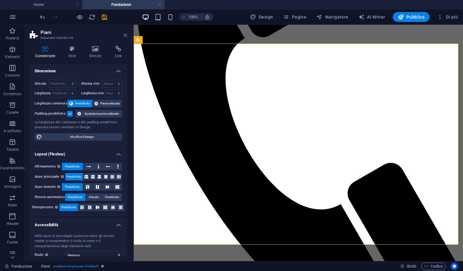
click at [125, 37] on icon at bounding box center [126, 35] width 4 height 5
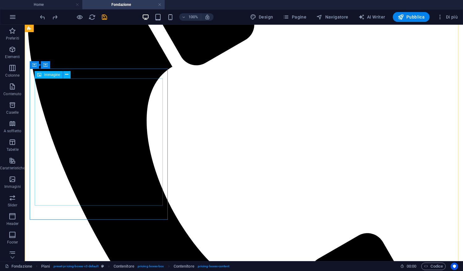
scroll to position [126, 0]
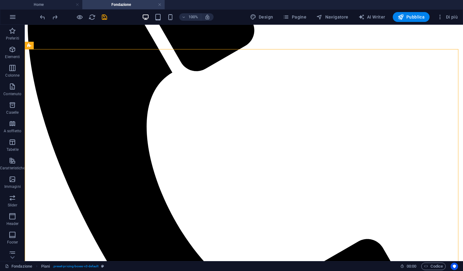
scroll to position [149, 0]
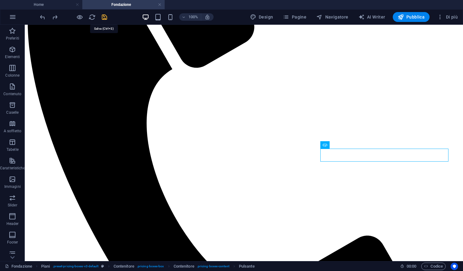
click at [106, 20] on icon "save" at bounding box center [104, 17] width 7 height 7
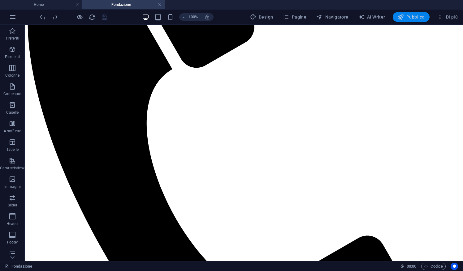
click at [404, 18] on icon "button" at bounding box center [401, 17] width 6 height 6
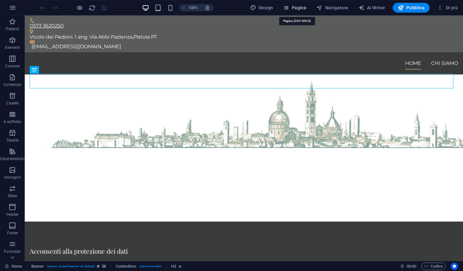
click at [299, 6] on span "Pagine" at bounding box center [295, 8] width 24 height 6
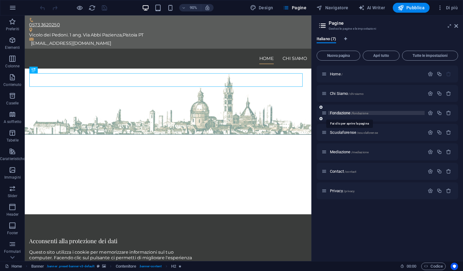
click at [346, 114] on span "Fondazione /fondazione" at bounding box center [349, 113] width 38 height 5
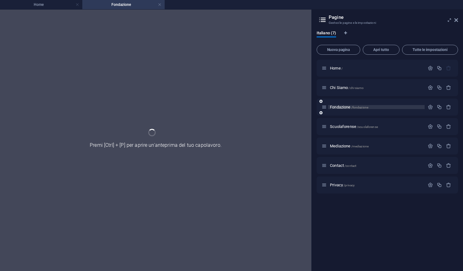
click at [346, 114] on div "Fondazione /fondazione" at bounding box center [387, 107] width 141 height 17
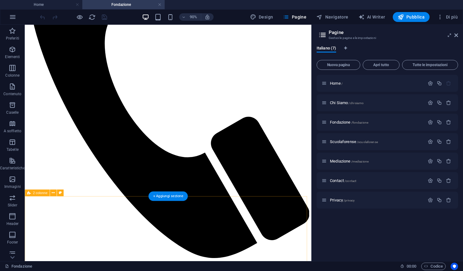
scroll to position [143, 0]
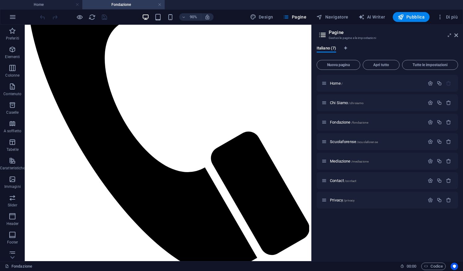
click at [458, 36] on aside "Pagine Gestsci le pagine e le impostazioni Italiano (7) Nuova pagina Apri tutto…" at bounding box center [387, 143] width 152 height 237
click at [454, 37] on icon at bounding box center [456, 35] width 4 height 5
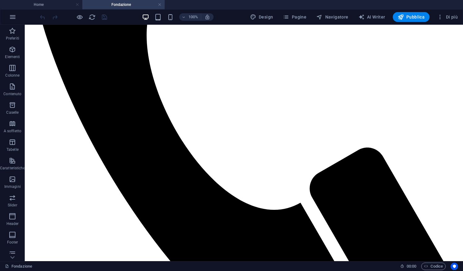
scroll to position [216, 0]
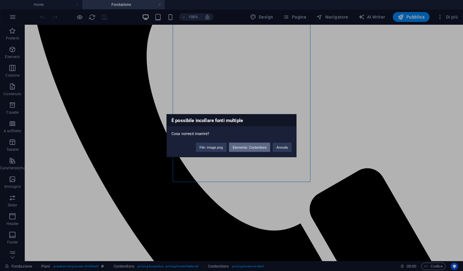
click at [267, 151] on button "Elemento: Contenitore" at bounding box center [249, 147] width 41 height 9
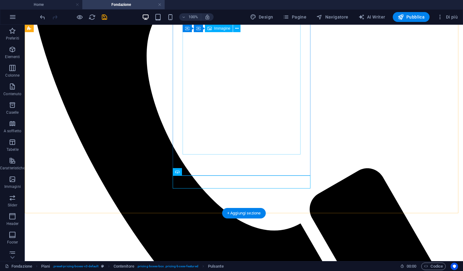
scroll to position [221, 0]
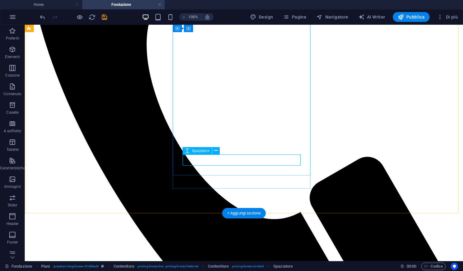
select select "px"
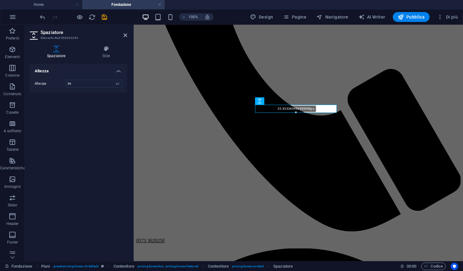
scroll to position [225, 0]
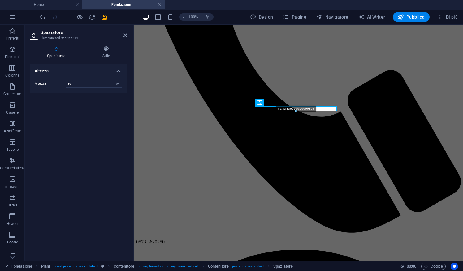
drag, startPoint x: 297, startPoint y: 115, endPoint x: 160, endPoint y: 84, distance: 140.0
click at [294, 109] on div "15.333365999999998px" at bounding box center [296, 108] width 82 height 5
type input "15"
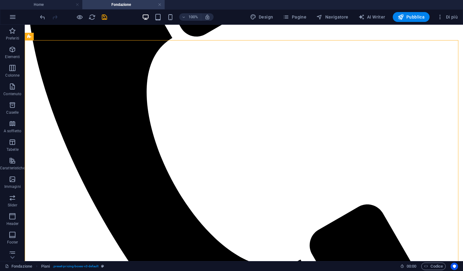
scroll to position [181, 0]
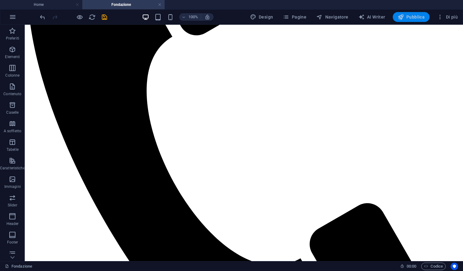
click at [420, 14] on button "Pubblica" at bounding box center [411, 17] width 37 height 10
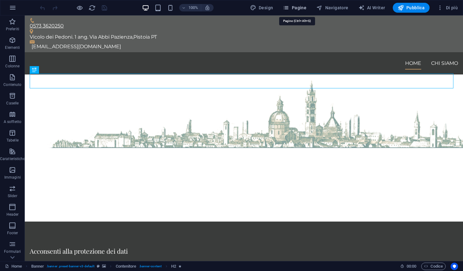
click at [304, 10] on span "Pagine" at bounding box center [295, 8] width 24 height 6
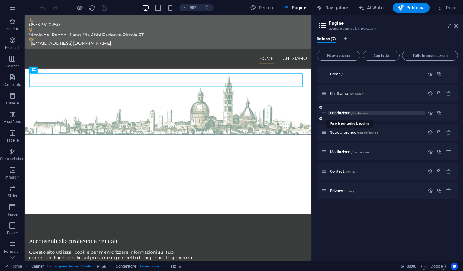
click at [344, 111] on span "Fondazione /fondazione" at bounding box center [349, 113] width 38 height 5
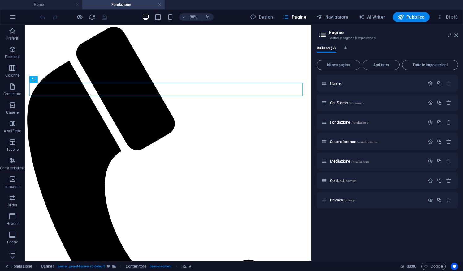
click at [459, 35] on aside "Pagine Gestsci le pagine e le impostazioni Italiano (7) Nuova pagina Apri tutto…" at bounding box center [387, 143] width 152 height 237
click at [456, 37] on icon at bounding box center [456, 35] width 4 height 5
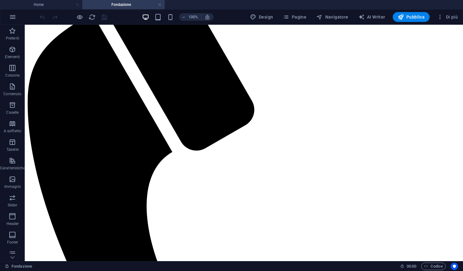
scroll to position [68, 0]
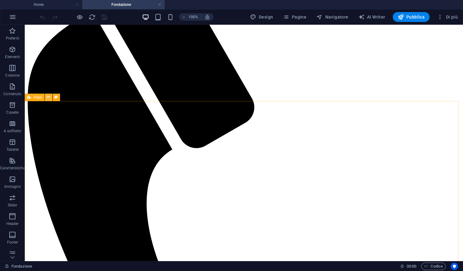
click at [49, 97] on icon at bounding box center [48, 97] width 3 height 7
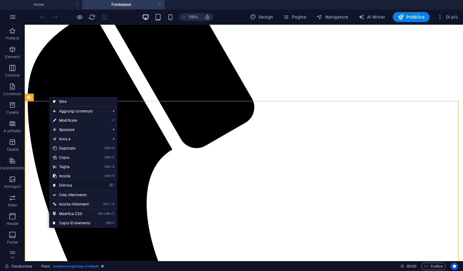
click at [81, 186] on link "⌦ Elimina" at bounding box center [71, 185] width 45 height 9
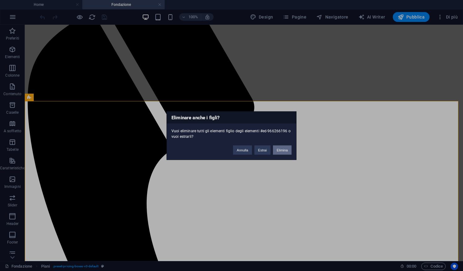
click at [286, 151] on button "Elimina" at bounding box center [282, 149] width 19 height 9
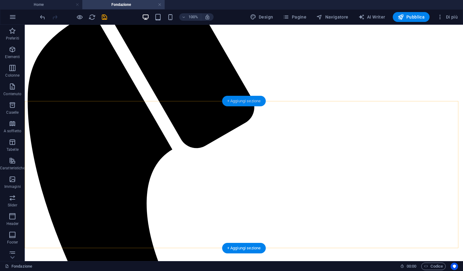
click at [255, 105] on div "+ Aggiungi sezione" at bounding box center [244, 101] width 44 height 11
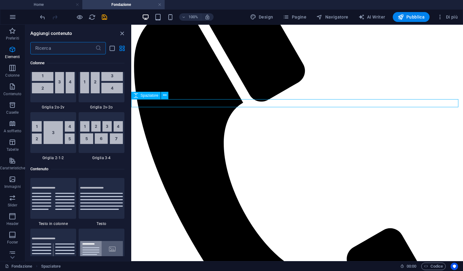
scroll to position [1083, 0]
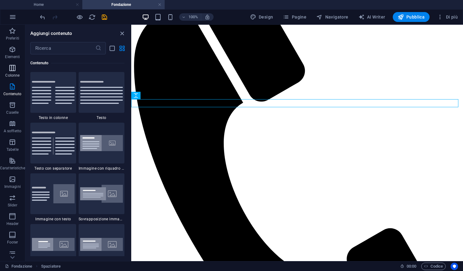
click at [12, 72] on icon "button" at bounding box center [12, 67] width 7 height 7
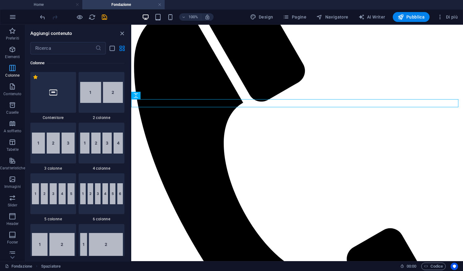
scroll to position [306, 0]
click at [12, 92] on p "Contenuto" at bounding box center [12, 94] width 18 height 5
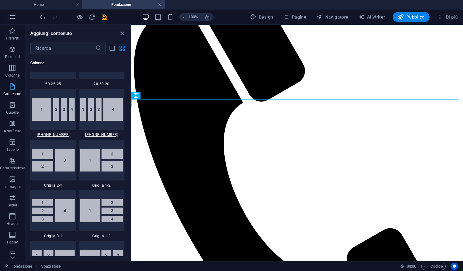
scroll to position [1083, 0]
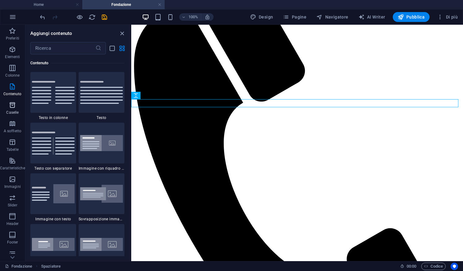
click at [15, 117] on button "Caselle" at bounding box center [12, 108] width 25 height 19
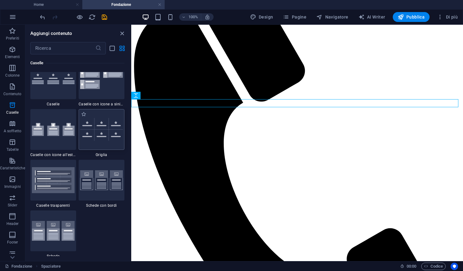
scroll to position [1774, 0]
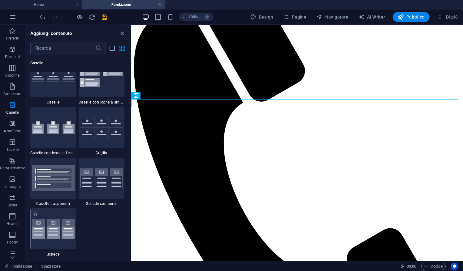
click at [63, 221] on img at bounding box center [53, 229] width 43 height 20
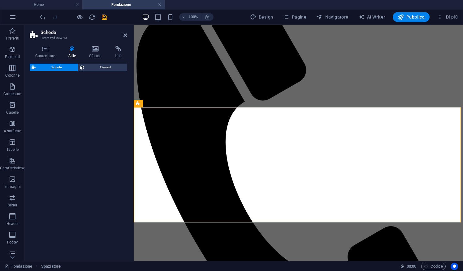
click at [63, 221] on div "Schede Element" at bounding box center [79, 160] width 98 height 193
select select "rem"
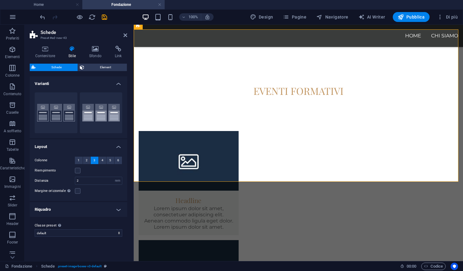
scroll to position [102, 0]
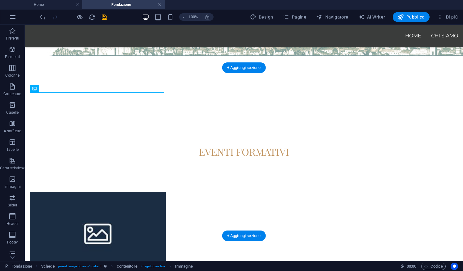
drag, startPoint x: 78, startPoint y: 132, endPoint x: 118, endPoint y: 124, distance: 40.9
click at [118, 192] on figure at bounding box center [98, 233] width 136 height 82
click at [99, 192] on figure at bounding box center [98, 233] width 136 height 82
select select "%"
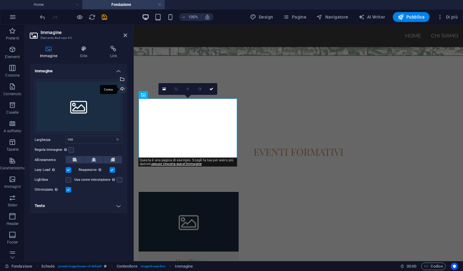
click at [125, 90] on div "Carica" at bounding box center [121, 89] width 9 height 9
click at [122, 79] on div "Seleziona i file dal file manager, dalle foto stock, o caricali" at bounding box center [121, 79] width 9 height 9
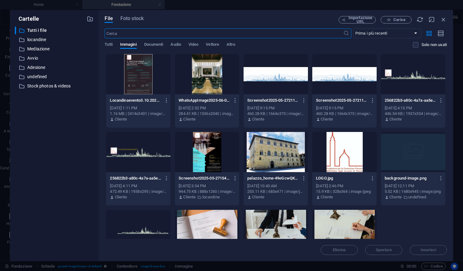
click at [212, 158] on div at bounding box center [207, 152] width 64 height 40
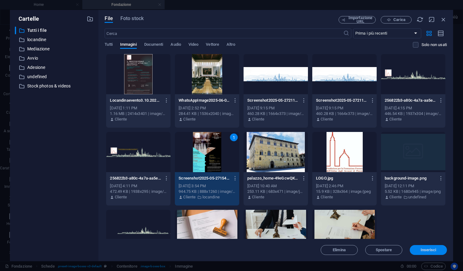
click at [433, 255] on button "Inserisci" at bounding box center [428, 250] width 37 height 10
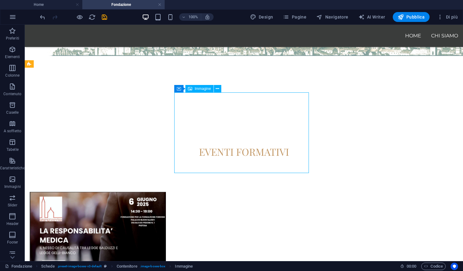
select select "%"
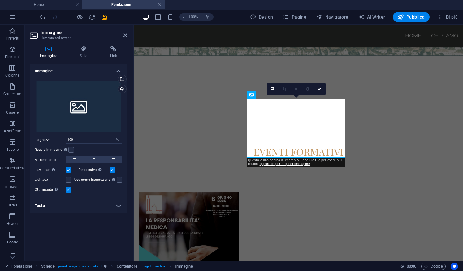
click at [99, 102] on div "Trascina qui i file, fai clic per sceglierli o selezionali da File o dalle nost…" at bounding box center [79, 107] width 88 height 54
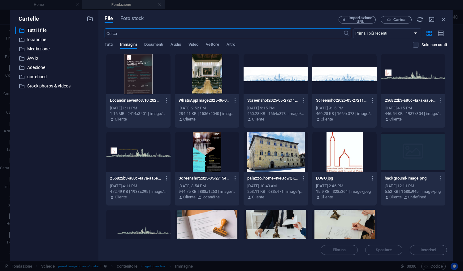
click at [137, 89] on div at bounding box center [138, 74] width 64 height 40
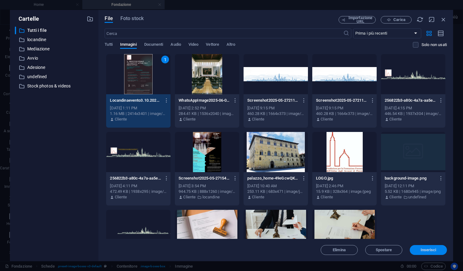
click at [419, 249] on span "Inserisci" at bounding box center [428, 251] width 32 height 4
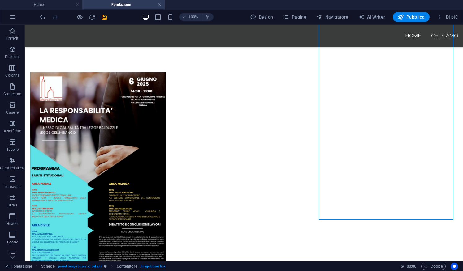
scroll to position [223, 0]
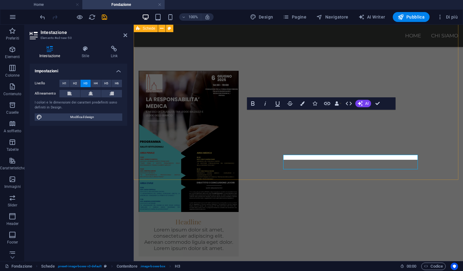
scroll to position [229, 0]
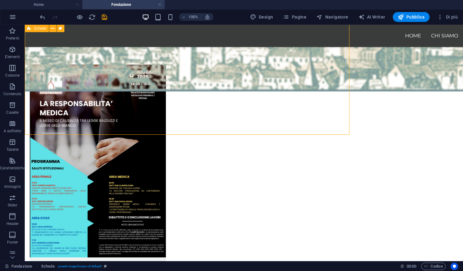
scroll to position [274, 0]
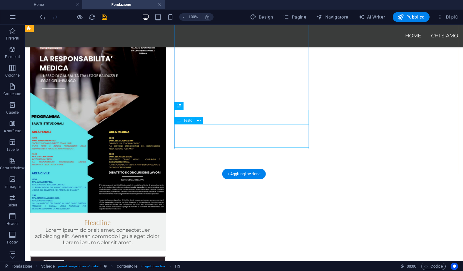
click at [106, 213] on div "Headline" at bounding box center [98, 220] width 136 height 15
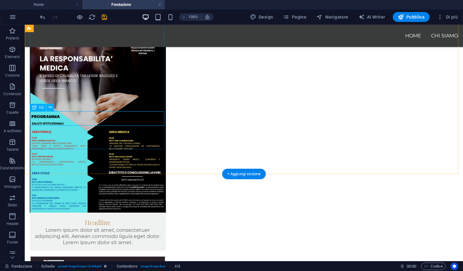
click at [110, 213] on div "Headline" at bounding box center [98, 220] width 136 height 15
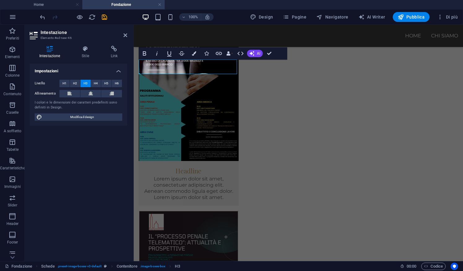
scroll to position [280, 0]
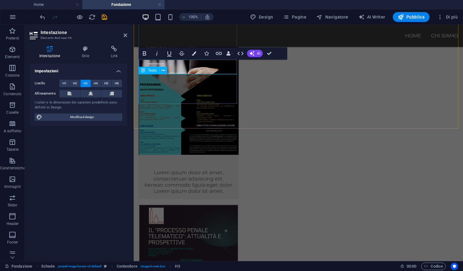
click at [187, 170] on div "Lorem ipsum dolor sit amet, consectetuer adipiscing elit. Aenean commodo ligula…" at bounding box center [189, 185] width 100 height 30
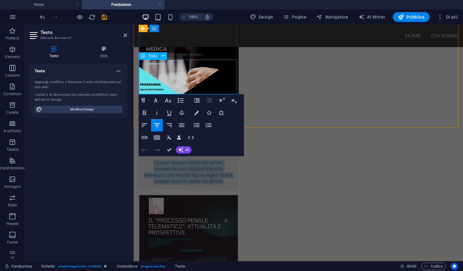
drag, startPoint x: 231, startPoint y: 88, endPoint x: 149, endPoint y: 65, distance: 85.2
click at [149, 160] on p "Lorem ipsum dolor sit amet, consectetuer adipiscing elit. Aenean commodo ligula…" at bounding box center [189, 172] width 90 height 25
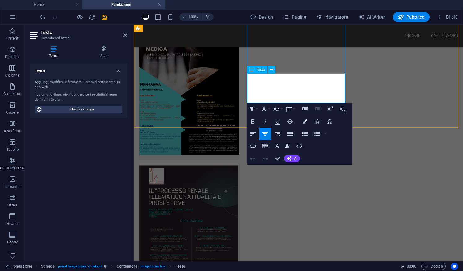
drag, startPoint x: 339, startPoint y: 96, endPoint x: 256, endPoint y: 76, distance: 86.1
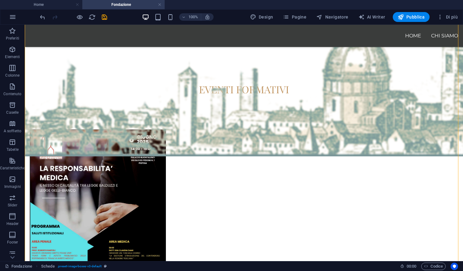
scroll to position [165, 0]
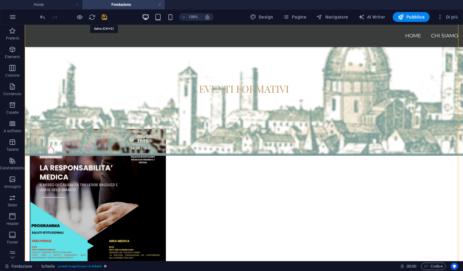
click at [106, 19] on icon "save" at bounding box center [104, 17] width 7 height 7
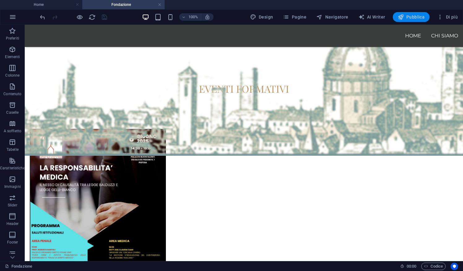
click at [411, 17] on span "Pubblica" at bounding box center [411, 17] width 27 height 6
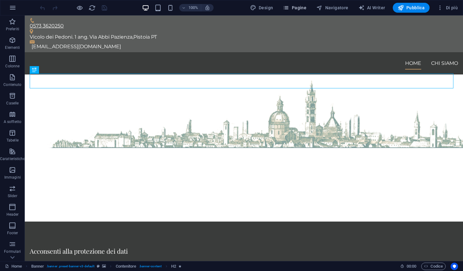
click at [302, 6] on span "Pagine" at bounding box center [295, 8] width 24 height 6
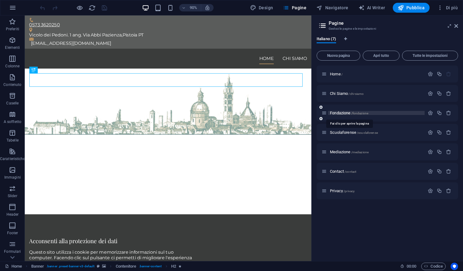
click at [340, 114] on span "Fondazione /fondazione" at bounding box center [349, 113] width 38 height 5
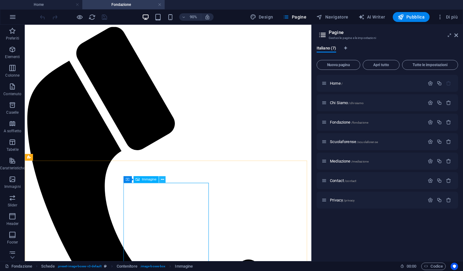
click at [162, 180] on icon at bounding box center [162, 180] width 3 height 6
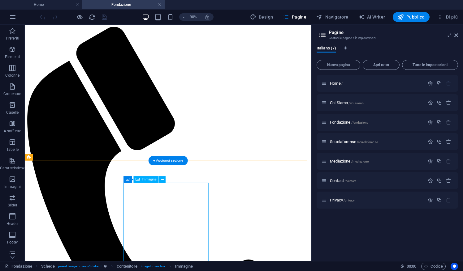
select select "%"
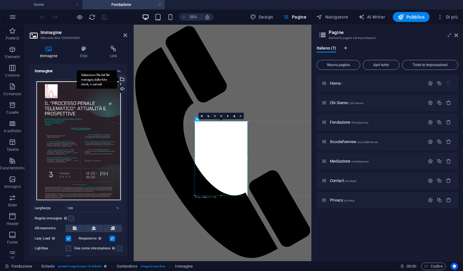
click at [121, 78] on div "Seleziona i file dal file manager, dalle foto stock, o caricali" at bounding box center [121, 79] width 9 height 9
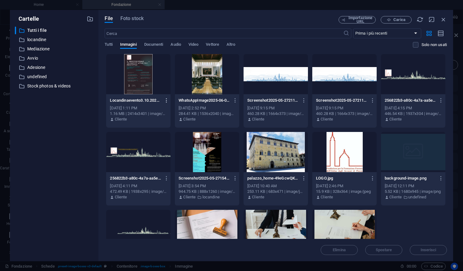
click at [167, 99] on icon "button" at bounding box center [167, 101] width 6 height 6
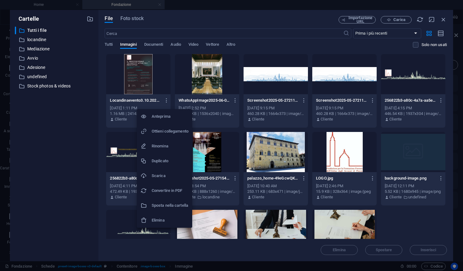
click at [160, 222] on h6 "Elimina" at bounding box center [170, 220] width 37 height 7
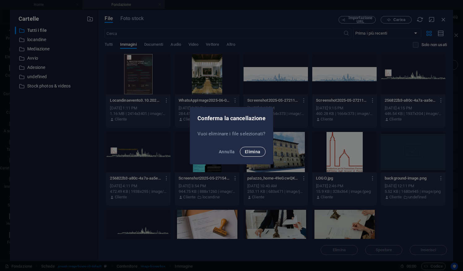
click at [253, 154] on span "Elimina" at bounding box center [253, 152] width 16 height 5
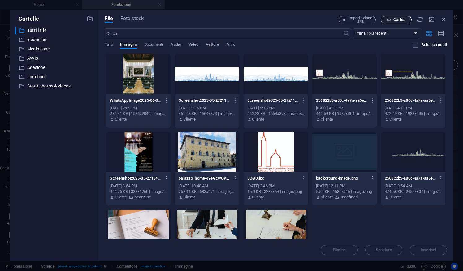
click at [397, 20] on span "Carica" at bounding box center [399, 20] width 12 height 4
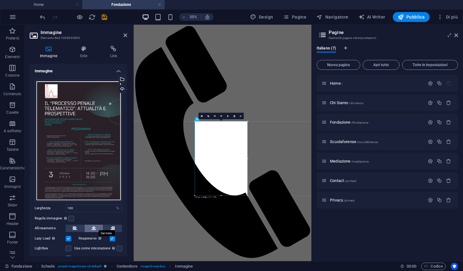
click at [90, 228] on button at bounding box center [94, 228] width 19 height 7
click at [105, 20] on icon "save" at bounding box center [104, 17] width 7 height 7
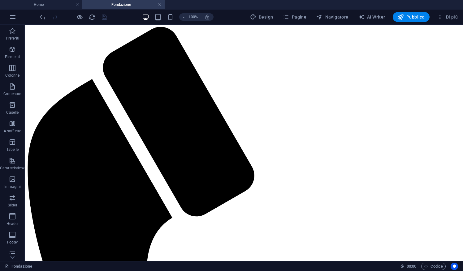
click at [408, 22] on div "100% Design Pagine Navigatore AI Writer Pubblica Di più" at bounding box center [231, 17] width 462 height 15
click at [412, 15] on span "Pubblica" at bounding box center [411, 17] width 27 height 6
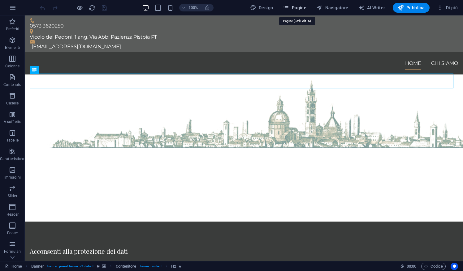
click at [301, 11] on button "Pagine" at bounding box center [294, 8] width 28 height 10
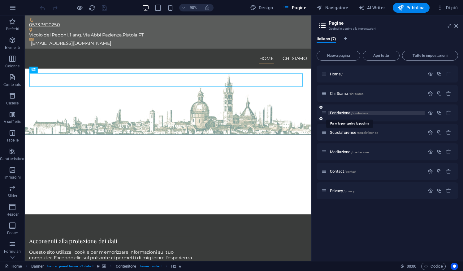
click at [344, 112] on span "Fondazione /fondazione" at bounding box center [349, 113] width 38 height 5
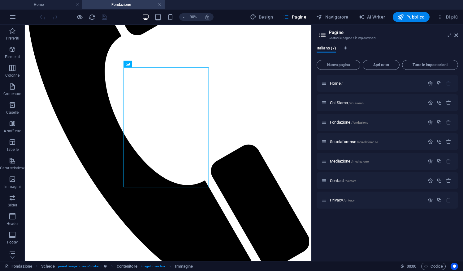
scroll to position [128, 0]
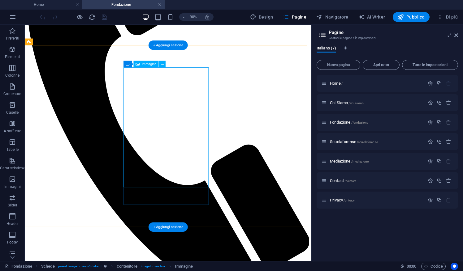
select select "%"
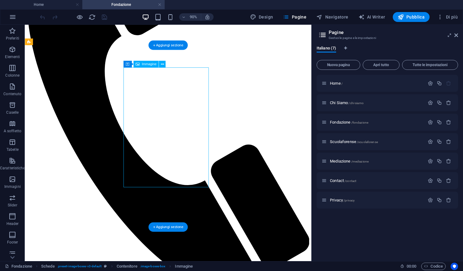
select select "%"
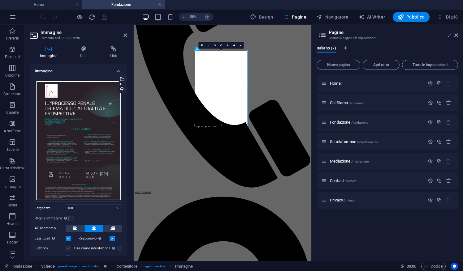
click at [67, 248] on label at bounding box center [69, 249] width 6 height 6
click at [0, 0] on input "Lightbox" at bounding box center [0, 0] width 0 height 0
click at [120, 247] on label at bounding box center [120, 249] width 6 height 6
click at [0, 0] on input "Usa come intestazione L'immagine sarà avvolta in un tag intestazione H1. Utile …" at bounding box center [0, 0] width 0 height 0
click at [241, 46] on icon at bounding box center [241, 46] width 2 height 2
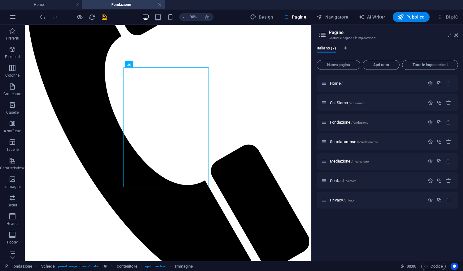
click at [100, 20] on div at bounding box center [73, 17] width 69 height 10
click at [101, 20] on icon "save" at bounding box center [104, 17] width 7 height 7
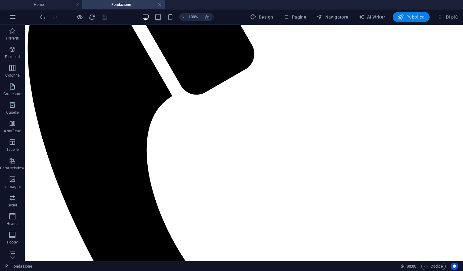
click at [405, 17] on span "Pubblica" at bounding box center [411, 17] width 27 height 6
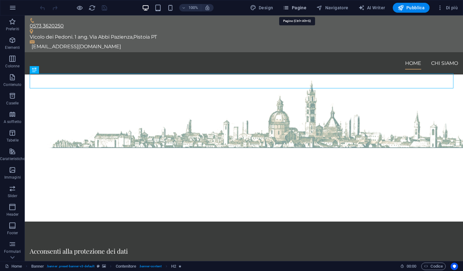
click at [299, 5] on span "Pagine" at bounding box center [295, 8] width 24 height 6
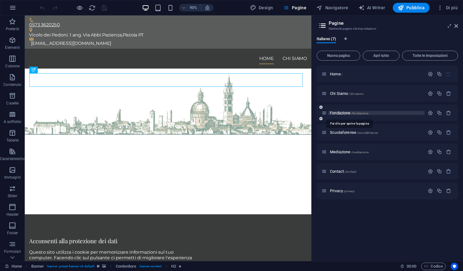
click at [344, 113] on span "Fondazione /fondazione" at bounding box center [349, 113] width 38 height 5
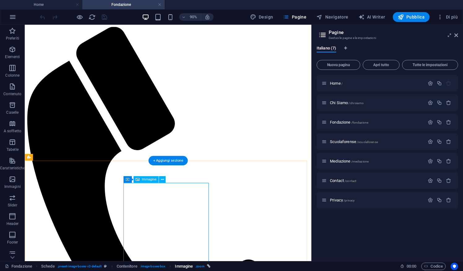
click at [203, 267] on span ". zoom" at bounding box center [199, 266] width 9 height 7
click at [210, 267] on icon "breadcrumb" at bounding box center [208, 266] width 3 height 3
select select
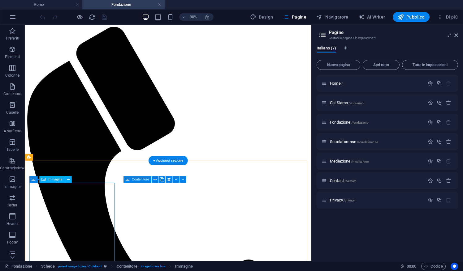
select select "%"
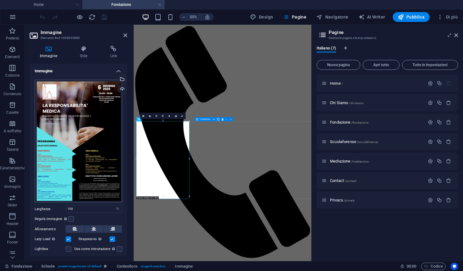
scroll to position [0, 0]
select select
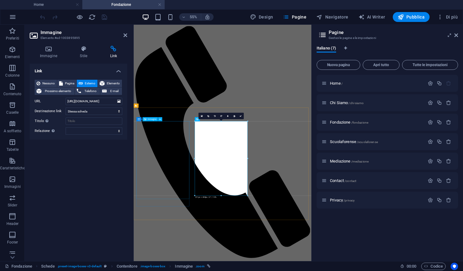
select select "%"
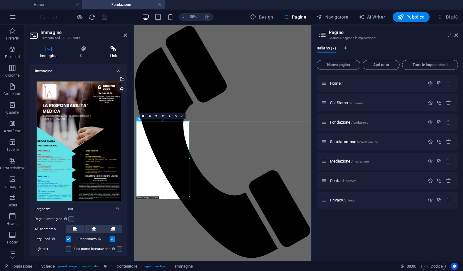
click at [120, 46] on icon at bounding box center [113, 49] width 27 height 6
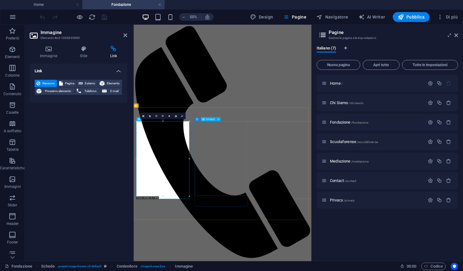
select select
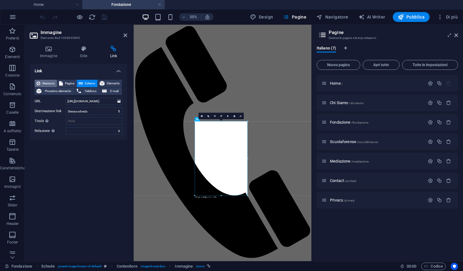
click at [52, 83] on span "Nessuno" at bounding box center [48, 83] width 13 height 7
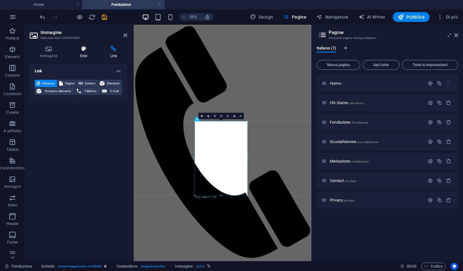
click at [85, 57] on h4 "Stile" at bounding box center [85, 52] width 30 height 13
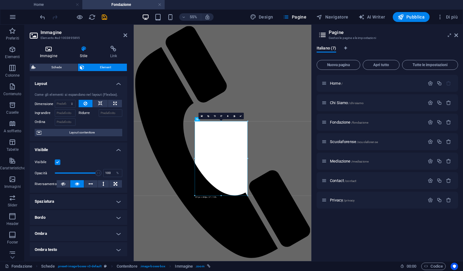
click at [49, 57] on h4 "Immagine" at bounding box center [50, 52] width 40 height 13
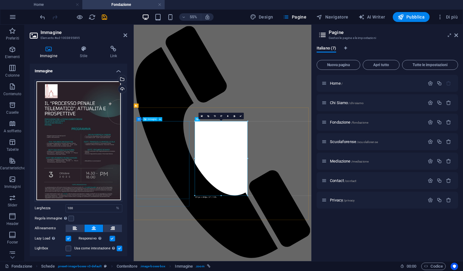
select select "%"
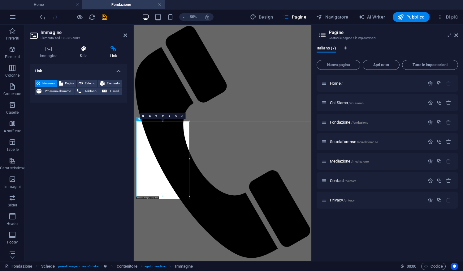
click at [84, 56] on h4 "Stile" at bounding box center [85, 52] width 30 height 13
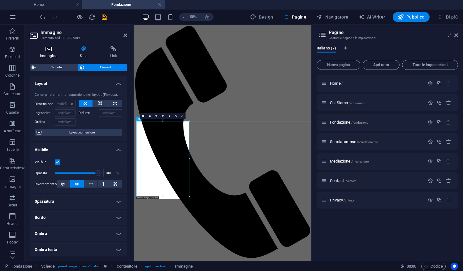
click at [42, 50] on icon at bounding box center [49, 49] width 38 height 6
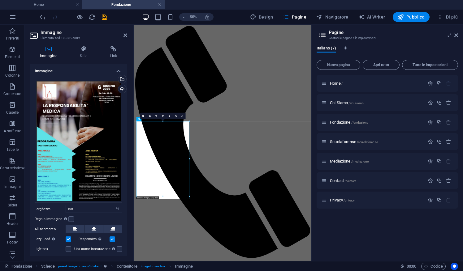
scroll to position [24, 0]
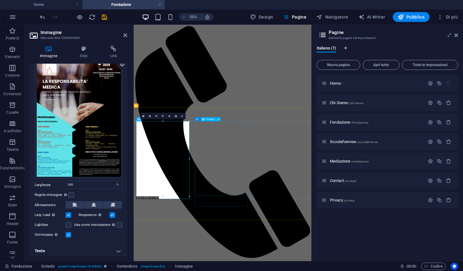
select select "%"
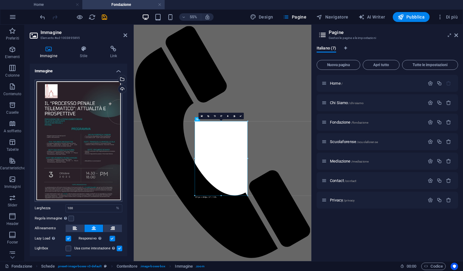
scroll to position [24, 0]
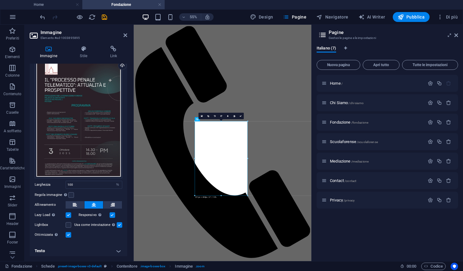
click at [67, 213] on label at bounding box center [69, 216] width 6 height 6
click at [0, 0] on input "Lazy Load Caricare le immagini dopo il caricamento della pagina migliora la vel…" at bounding box center [0, 0] width 0 height 0
click at [110, 213] on label at bounding box center [113, 216] width 6 height 6
click at [0, 0] on input "Responsivo Carica automaticamente immagini Retina e dimensioni ottimizzate per …" at bounding box center [0, 0] width 0 height 0
click at [119, 226] on label at bounding box center [120, 226] width 6 height 6
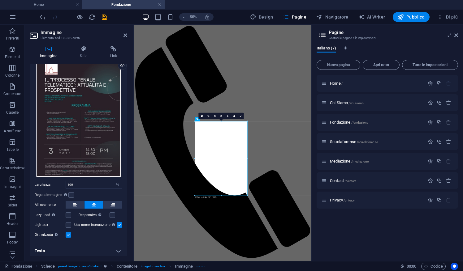
click at [0, 0] on input "Usa come intestazione L'immagine sarà avvolta in un tag intestazione H1. Utile …" at bounding box center [0, 0] width 0 height 0
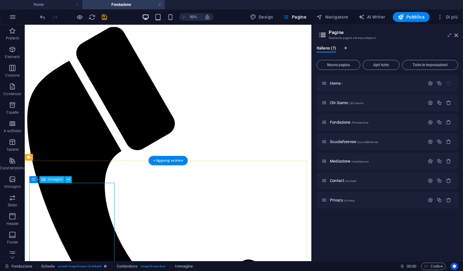
select select "%"
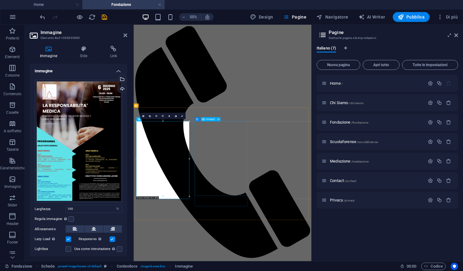
select select "%"
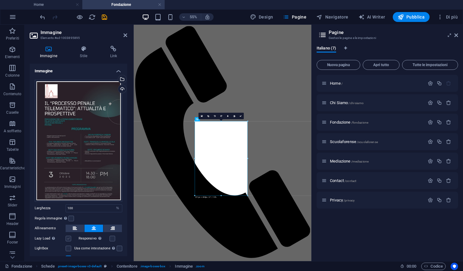
click at [69, 236] on label at bounding box center [69, 239] width 6 height 6
click at [0, 0] on input "Lazy Load Caricare le immagini dopo il caricamento della pagina migliora la vel…" at bounding box center [0, 0] width 0 height 0
click at [110, 237] on label at bounding box center [113, 239] width 6 height 6
click at [0, 0] on input "Responsivo Carica automaticamente immagini Retina e dimensioni ottimizzate per …" at bounding box center [0, 0] width 0 height 0
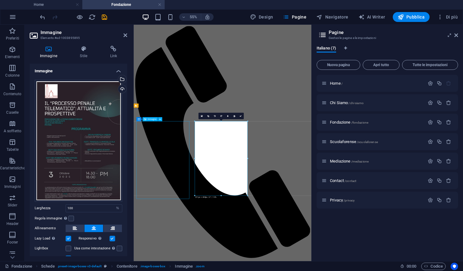
select select "%"
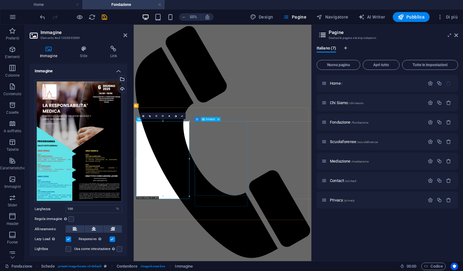
select select "%"
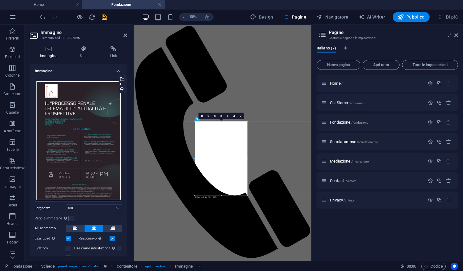
click at [105, 18] on icon "save" at bounding box center [104, 17] width 7 height 7
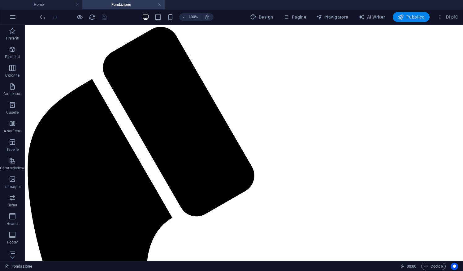
click at [417, 13] on button "Pubblica" at bounding box center [411, 17] width 37 height 10
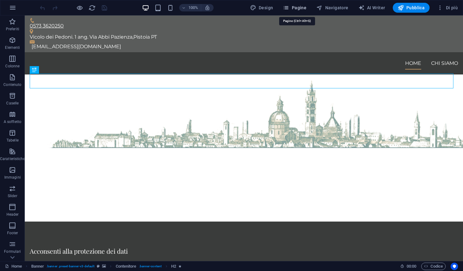
click at [305, 7] on span "Pagine" at bounding box center [295, 8] width 24 height 6
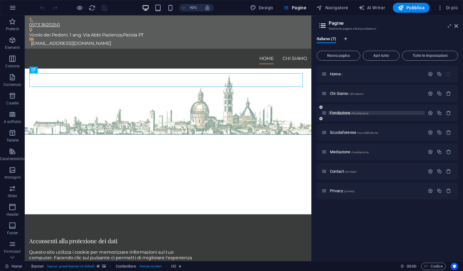
click at [344, 112] on span "Fondazione /fondazione" at bounding box center [349, 113] width 38 height 5
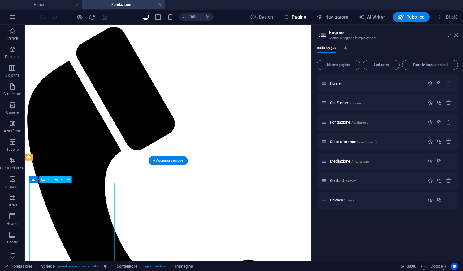
select select "%"
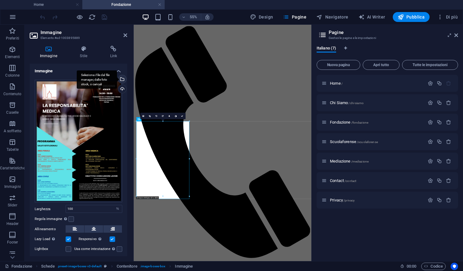
click at [123, 78] on div "Seleziona i file dal file manager, dalle foto stock, o caricali" at bounding box center [121, 79] width 9 height 9
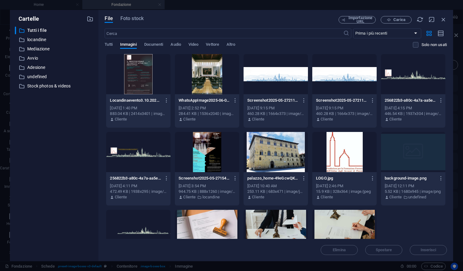
click at [216, 150] on div at bounding box center [207, 152] width 64 height 40
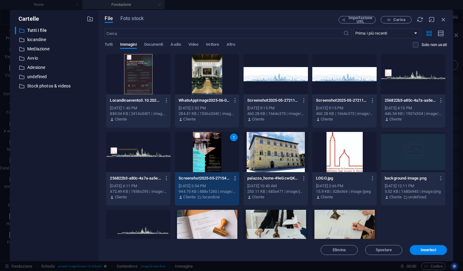
click at [235, 179] on icon "button" at bounding box center [235, 179] width 6 height 6
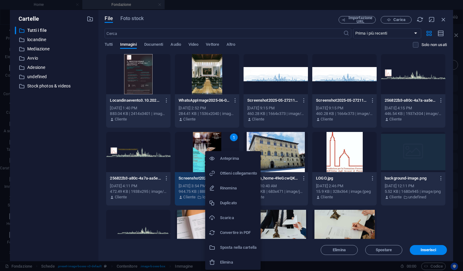
click at [226, 220] on h6 "Scarica" at bounding box center [238, 218] width 37 height 7
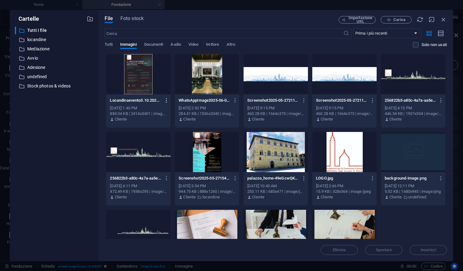
click at [167, 98] on icon "button" at bounding box center [167, 101] width 6 height 6
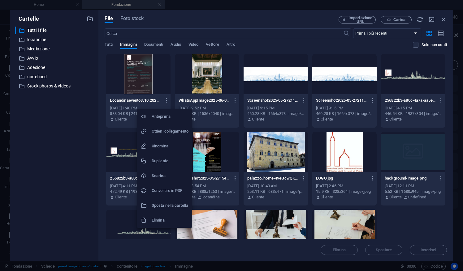
click at [171, 221] on h6 "Elimina" at bounding box center [170, 220] width 37 height 7
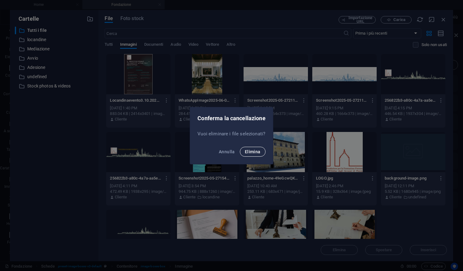
click at [254, 153] on span "Elimina" at bounding box center [253, 152] width 16 height 5
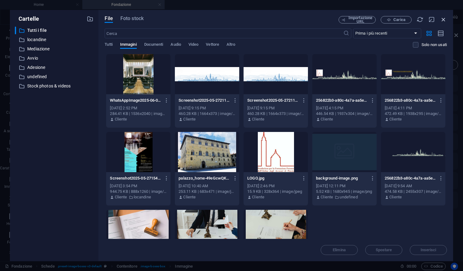
click at [445, 19] on icon "button" at bounding box center [443, 19] width 7 height 7
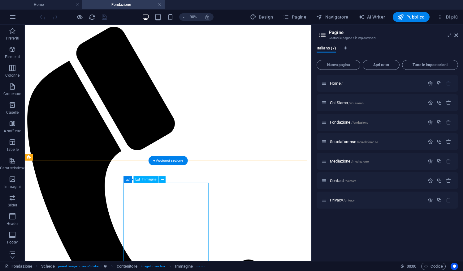
select select "%"
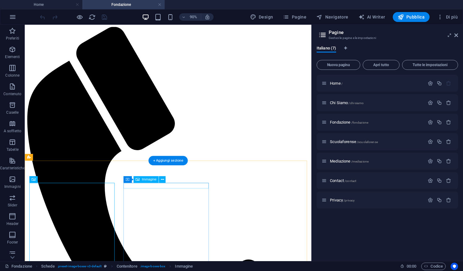
select select "%"
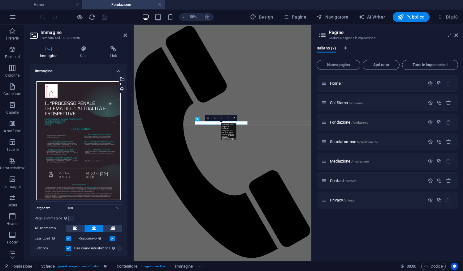
click at [207, 118] on icon at bounding box center [208, 118] width 2 height 2
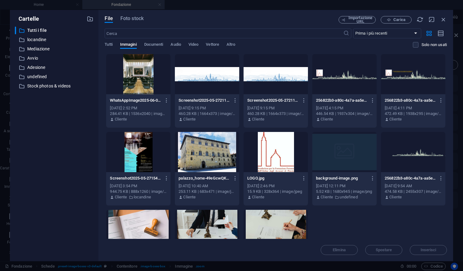
click at [139, 154] on div at bounding box center [138, 152] width 64 height 40
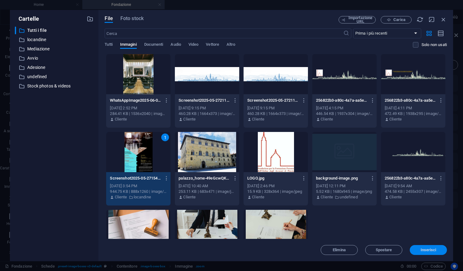
click at [431, 251] on span "Inserisci" at bounding box center [429, 251] width 16 height 4
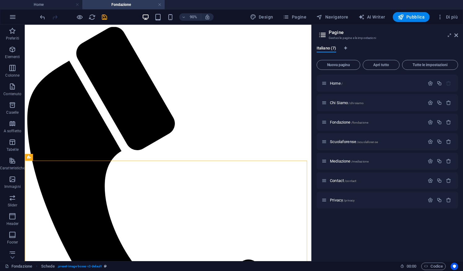
click at [104, 20] on div at bounding box center [73, 17] width 69 height 10
click at [105, 15] on icon "save" at bounding box center [104, 17] width 7 height 7
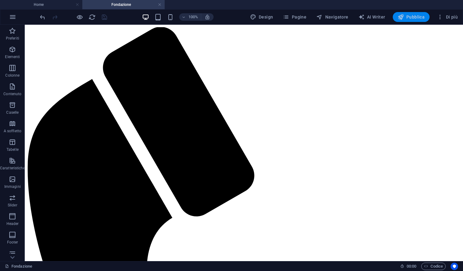
click at [410, 14] on button "Pubblica" at bounding box center [411, 17] width 37 height 10
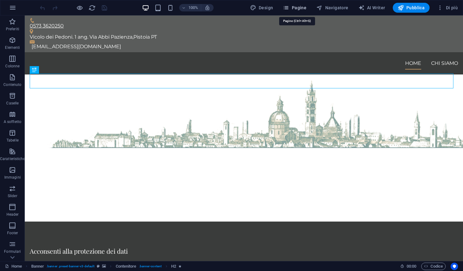
click at [309, 4] on button "Pagine" at bounding box center [294, 8] width 28 height 10
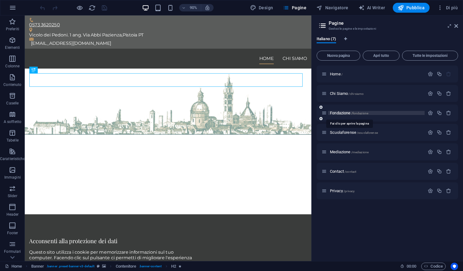
click at [343, 114] on span "Fondazione /fondazione" at bounding box center [349, 113] width 38 height 5
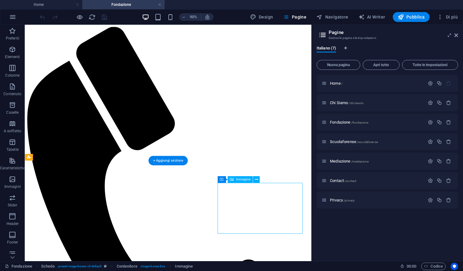
select select "%"
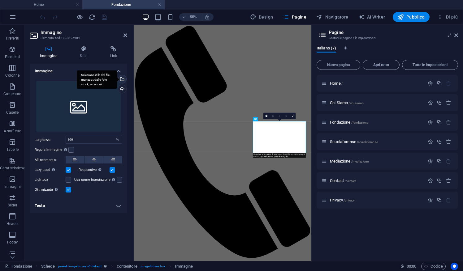
click at [122, 80] on div "Seleziona i file dal file manager, dalle foto stock, o caricali" at bounding box center [121, 79] width 9 height 9
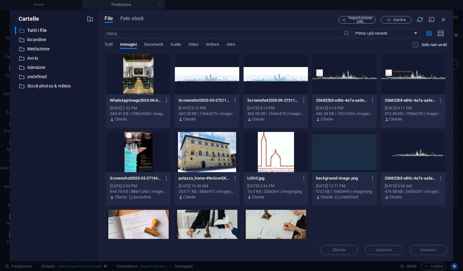
click at [139, 159] on div at bounding box center [138, 152] width 64 height 40
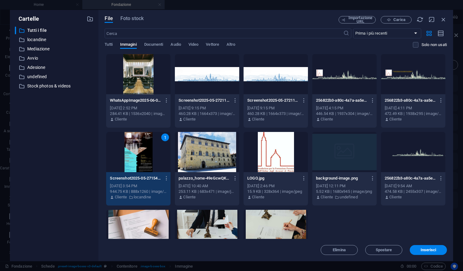
click at [139, 159] on div "1" at bounding box center [138, 152] width 64 height 40
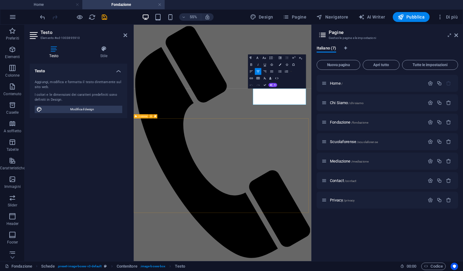
scroll to position [211, 0]
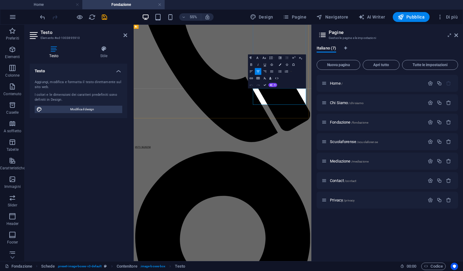
drag, startPoint x: 440, startPoint y: 163, endPoint x: 393, endPoint y: 111, distance: 70.4
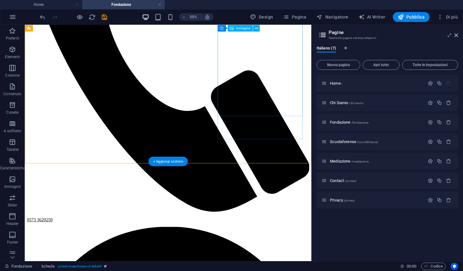
scroll to position [209, 0]
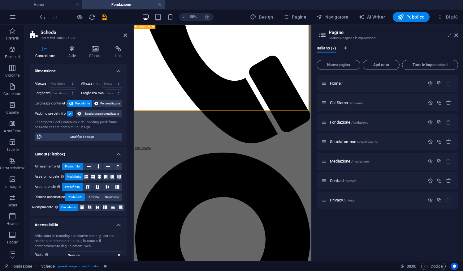
scroll to position [206, 0]
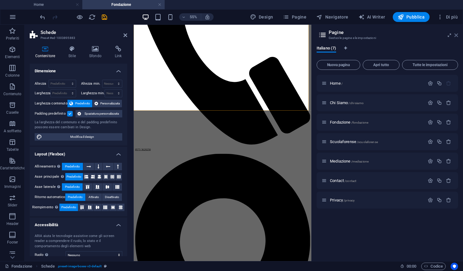
click at [456, 35] on icon at bounding box center [456, 35] width 4 height 5
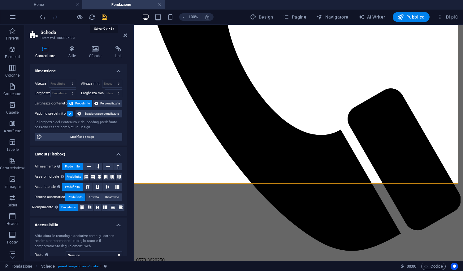
click at [102, 19] on icon "save" at bounding box center [104, 17] width 7 height 7
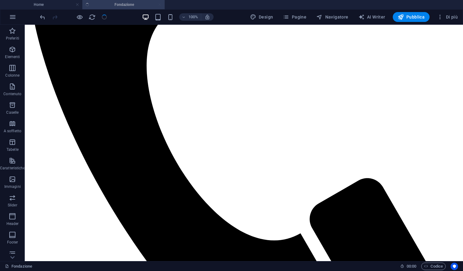
scroll to position [200, 0]
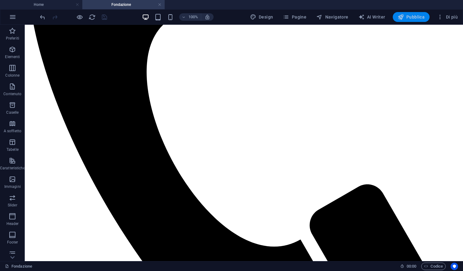
click at [415, 21] on button "Pubblica" at bounding box center [411, 17] width 37 height 10
